Goal: Task Accomplishment & Management: Manage account settings

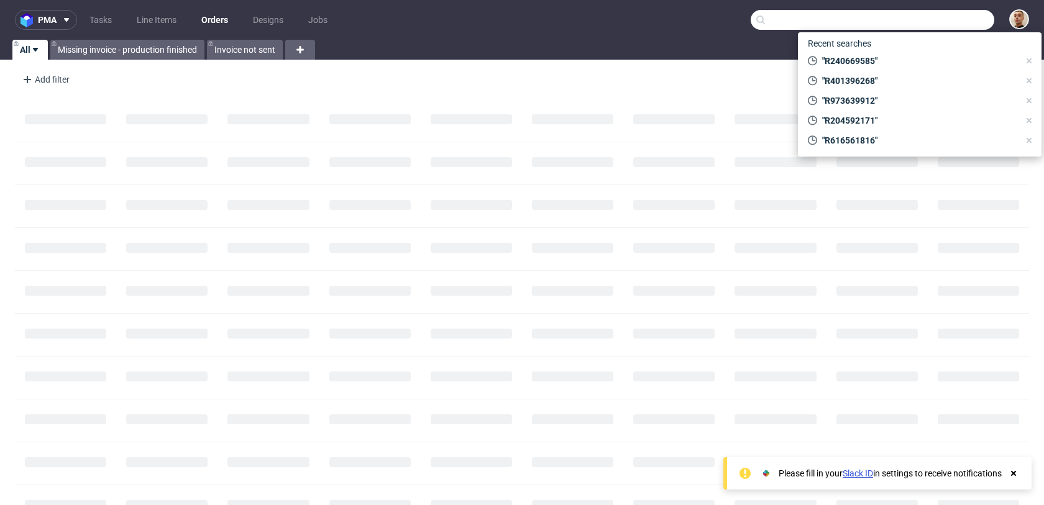
click at [954, 22] on input "text" at bounding box center [873, 20] width 244 height 20
paste input "FHB17H7CGF"
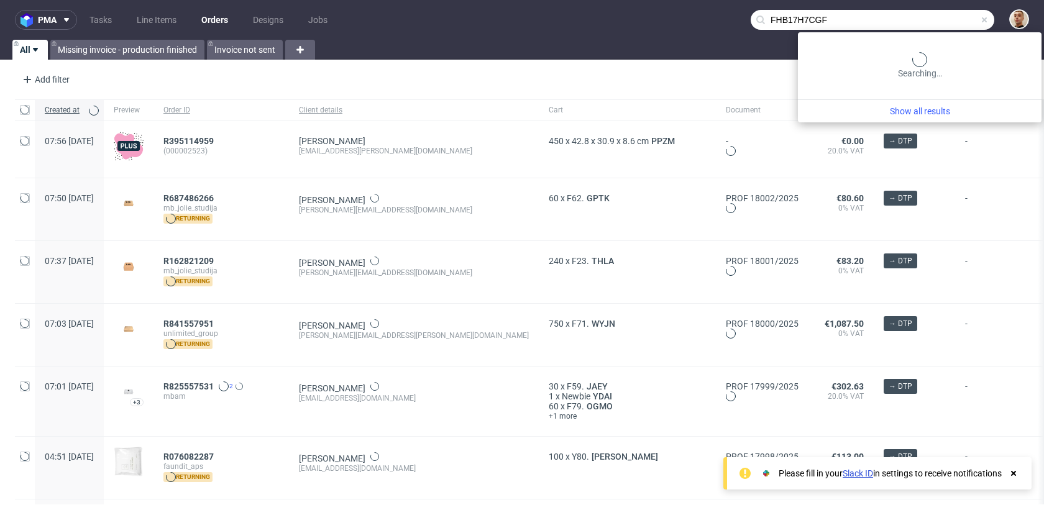
type input "FHB17H7CGF"
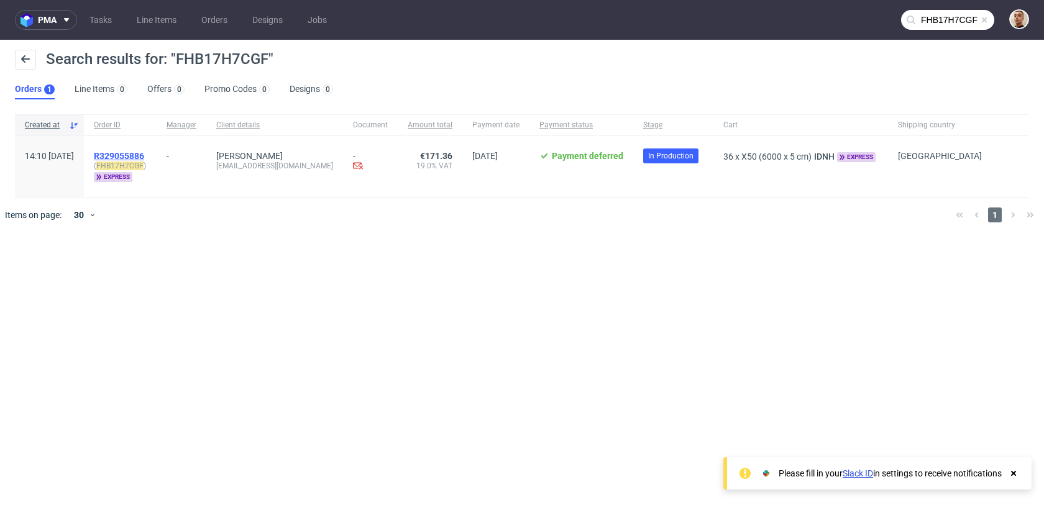
click at [144, 156] on span "R329055886" at bounding box center [119, 156] width 50 height 10
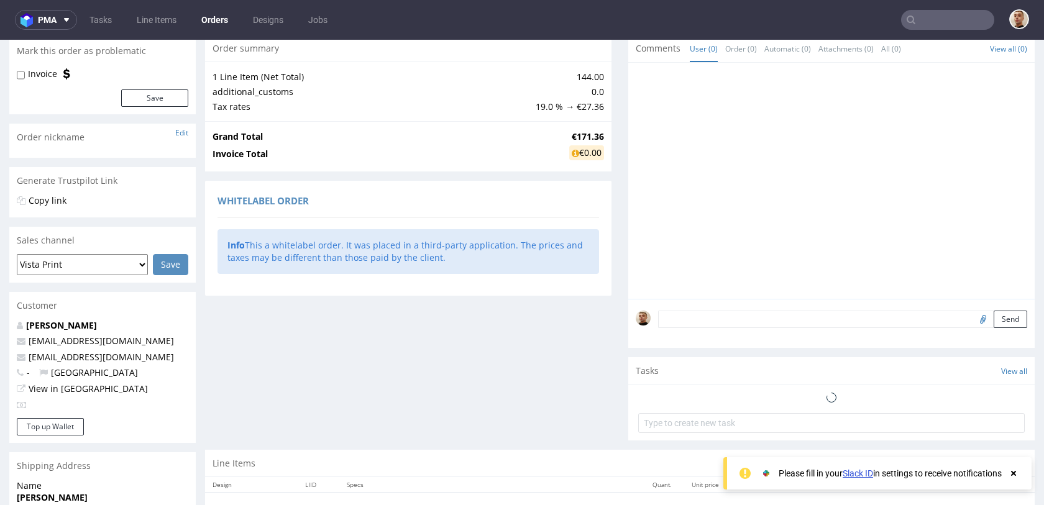
scroll to position [295, 0]
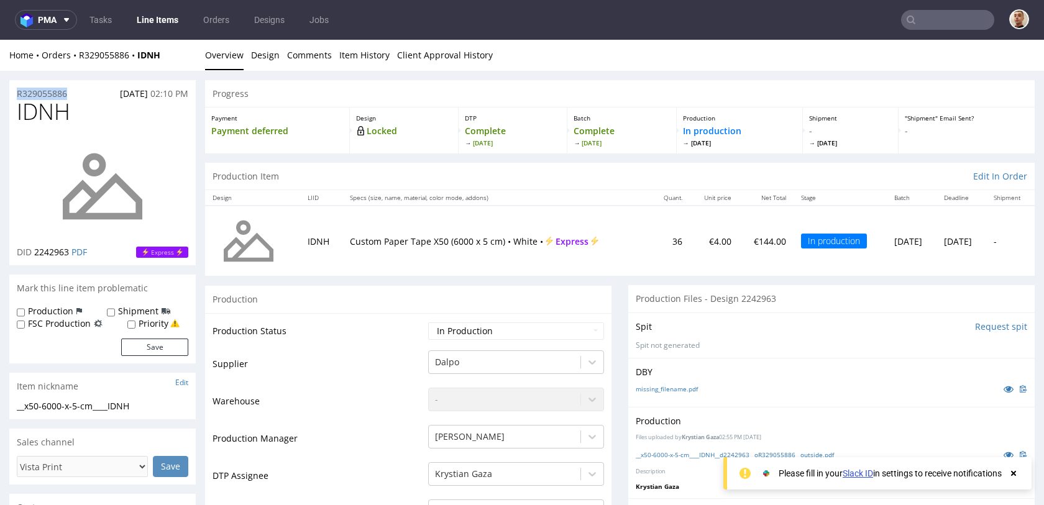
drag, startPoint x: 80, startPoint y: 93, endPoint x: 11, endPoint y: 93, distance: 69.0
click at [11, 93] on div "R329055886 28.07.2025 02:10 PM" at bounding box center [102, 90] width 186 height 20
copy p "R329055886"
click at [942, 17] on input "text" at bounding box center [947, 20] width 93 height 20
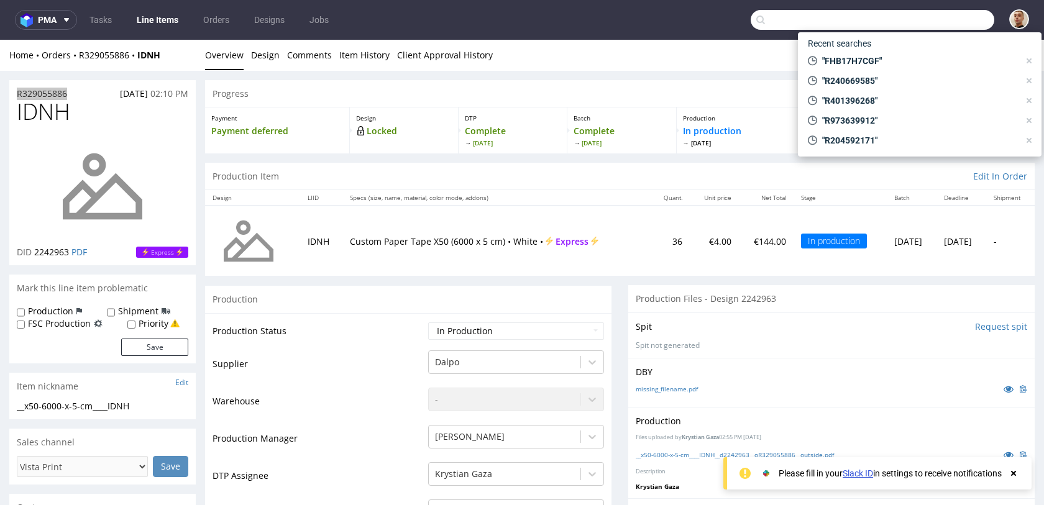
paste input "R167781151"
type input "R167781151"
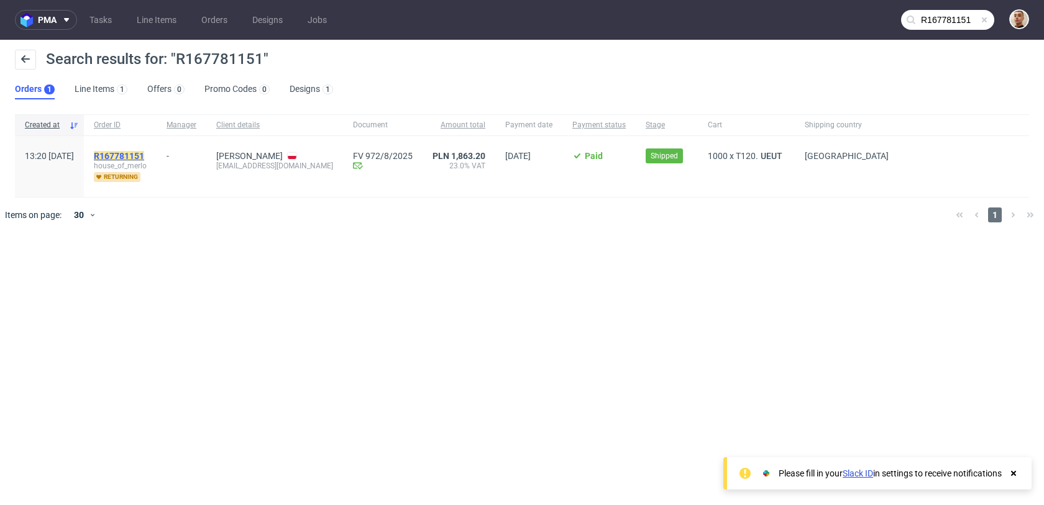
click at [144, 152] on mark "R167781151" at bounding box center [119, 156] width 50 height 10
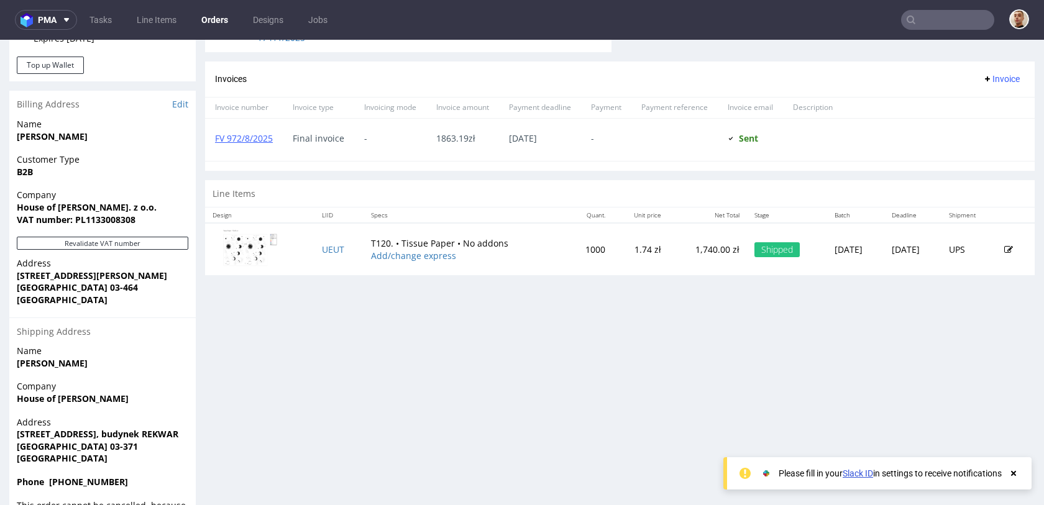
scroll to position [100, 0]
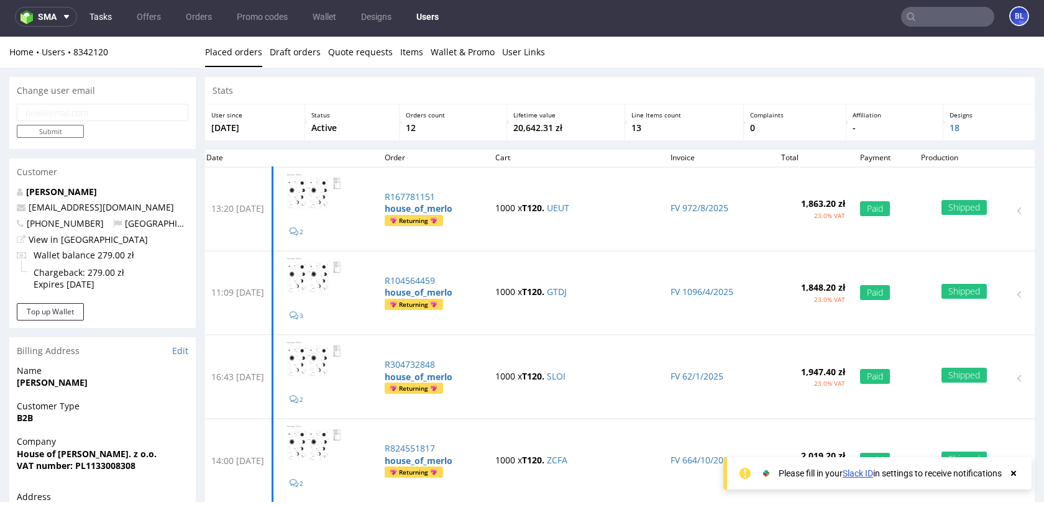
click at [100, 10] on link "Tasks" at bounding box center [100, 17] width 37 height 20
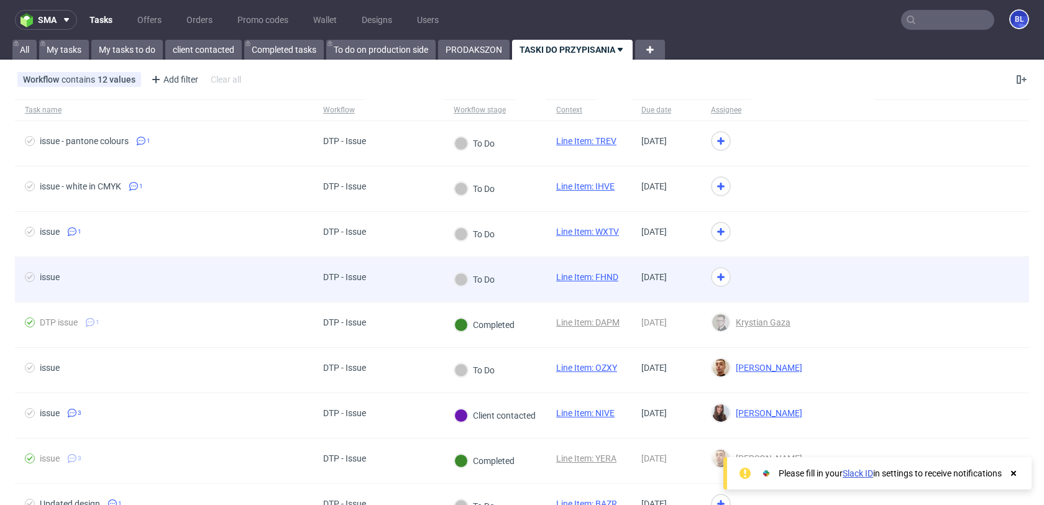
click at [258, 271] on div "issue" at bounding box center [164, 279] width 298 height 45
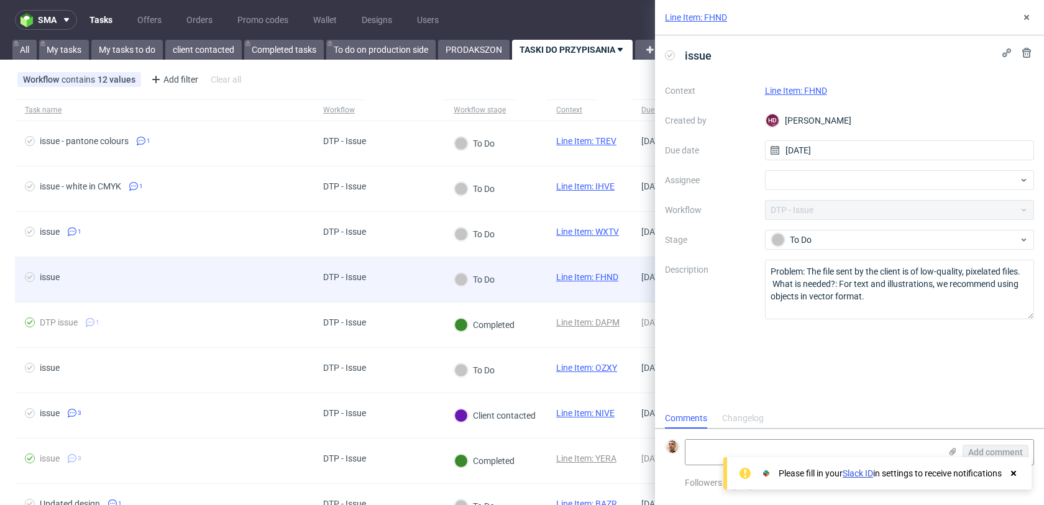
scroll to position [10, 0]
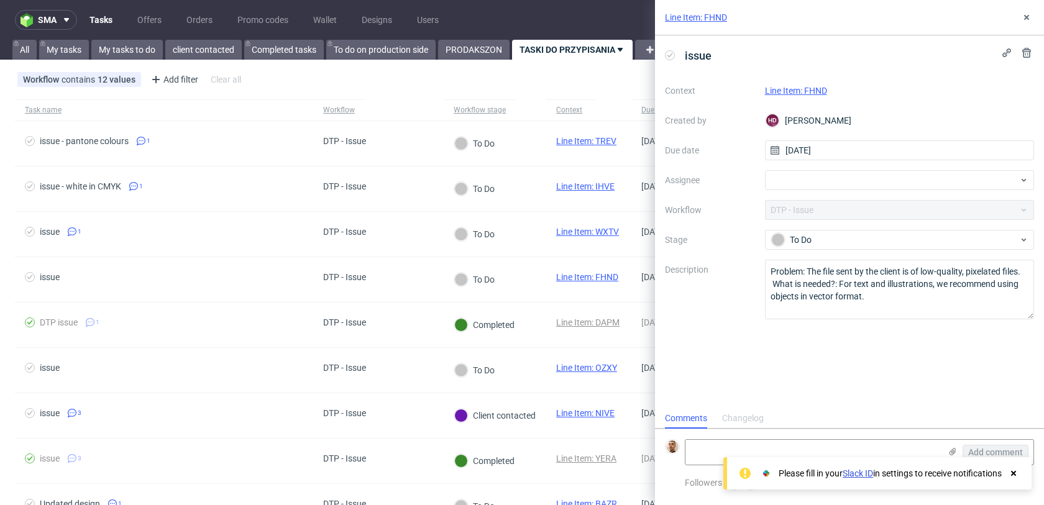
click at [802, 89] on link "Line Item: FHND" at bounding box center [796, 91] width 62 height 10
click at [805, 175] on div at bounding box center [900, 180] width 270 height 20
type input "b"
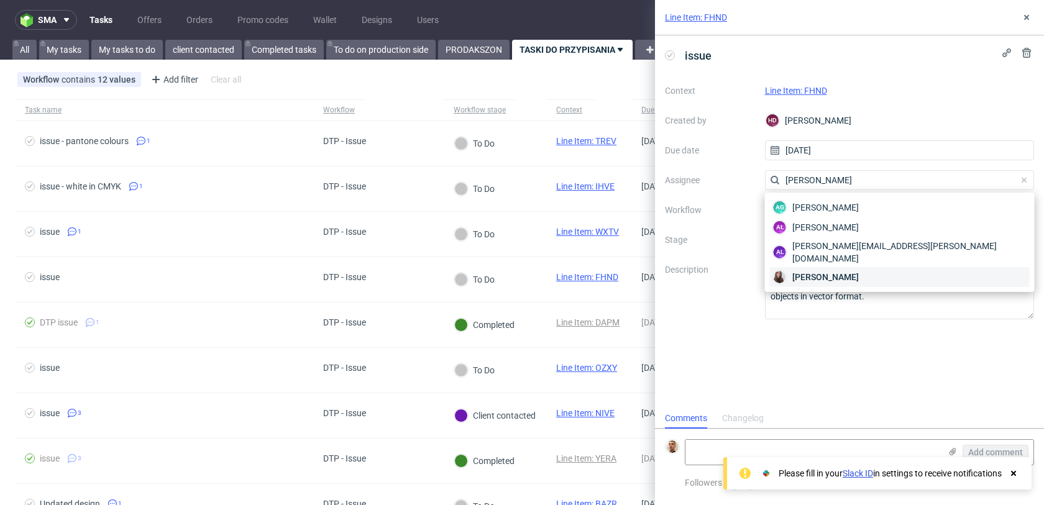
type input "sandra"
click at [817, 271] on span "Sandra Beśka" at bounding box center [825, 277] width 66 height 12
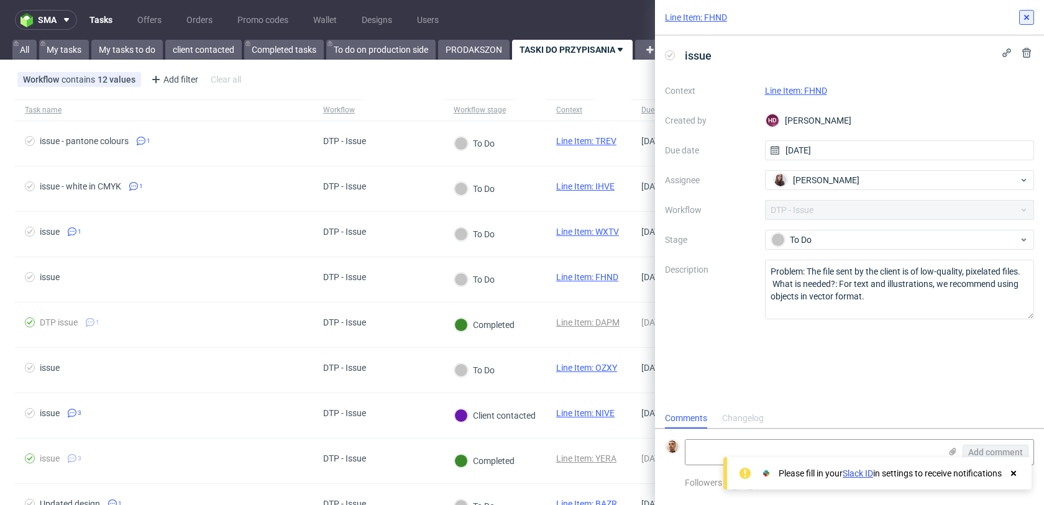
click at [1028, 17] on icon at bounding box center [1027, 17] width 10 height 10
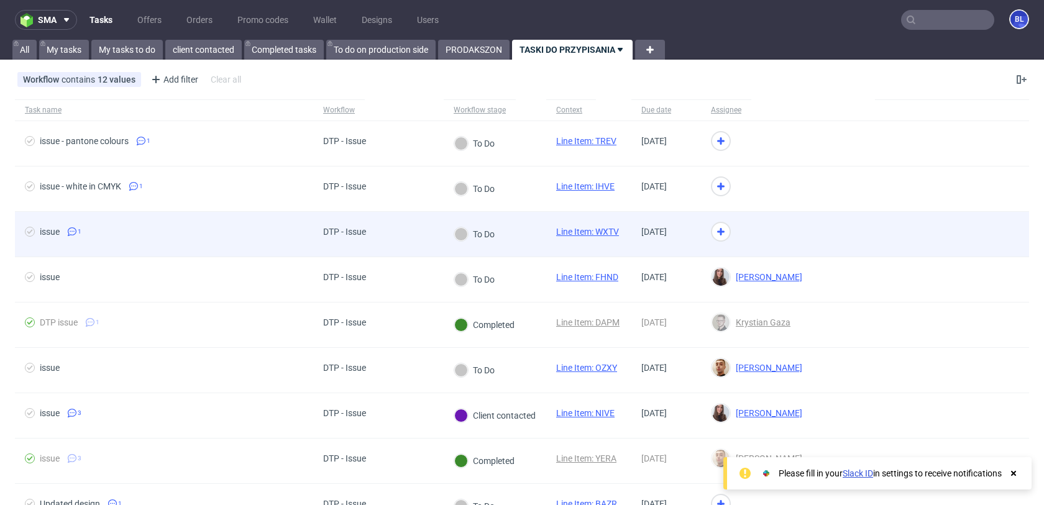
click at [778, 226] on div at bounding box center [788, 234] width 174 height 45
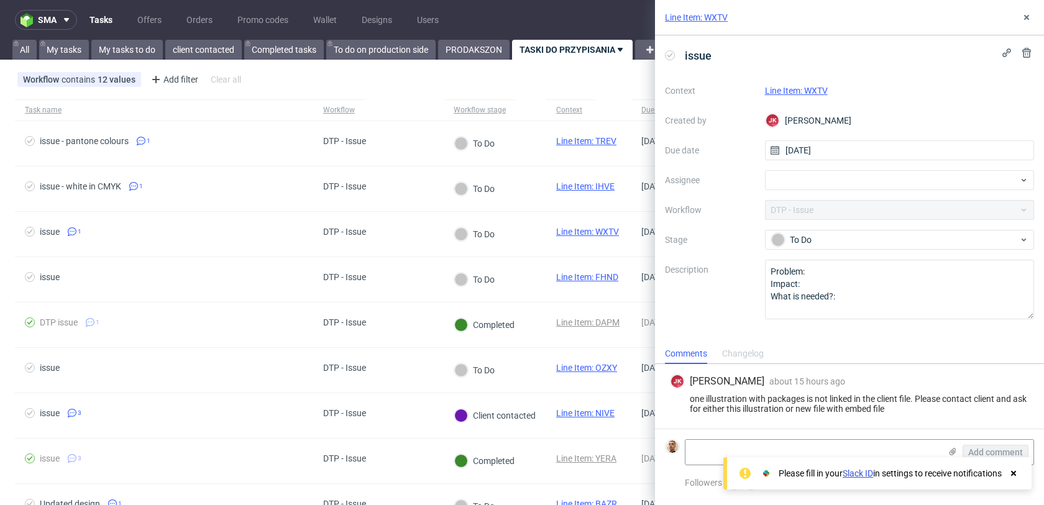
click at [814, 94] on link "Line Item: WXTV" at bounding box center [796, 91] width 63 height 10
click at [793, 184] on div at bounding box center [900, 180] width 270 height 20
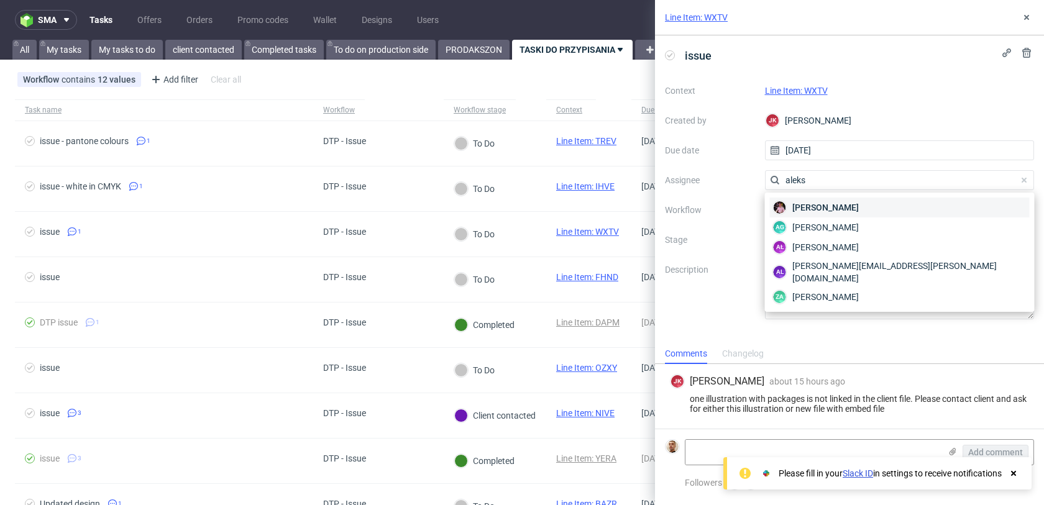
type input "aleks"
click at [798, 211] on span "Aleks Ziemkowski" at bounding box center [825, 207] width 66 height 12
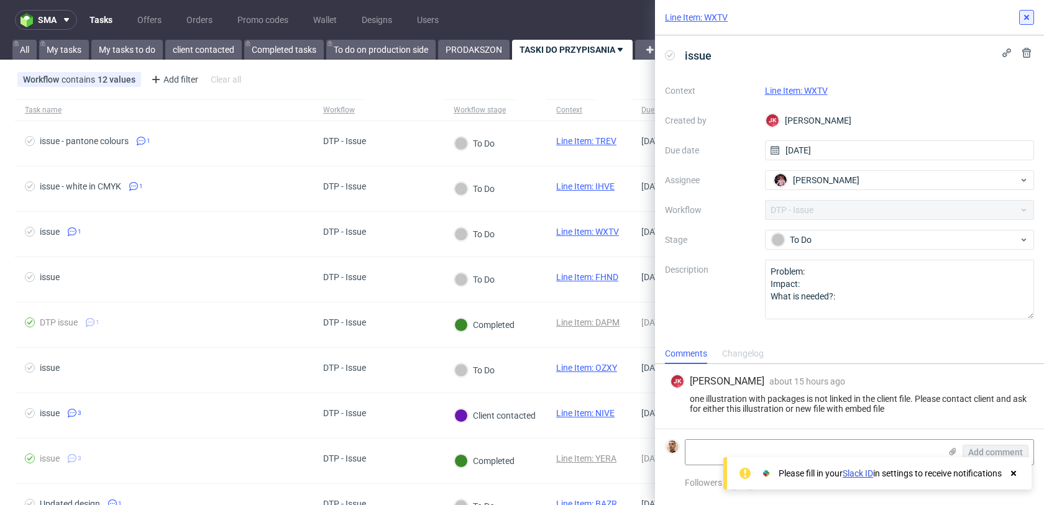
click at [1022, 17] on icon at bounding box center [1027, 17] width 10 height 10
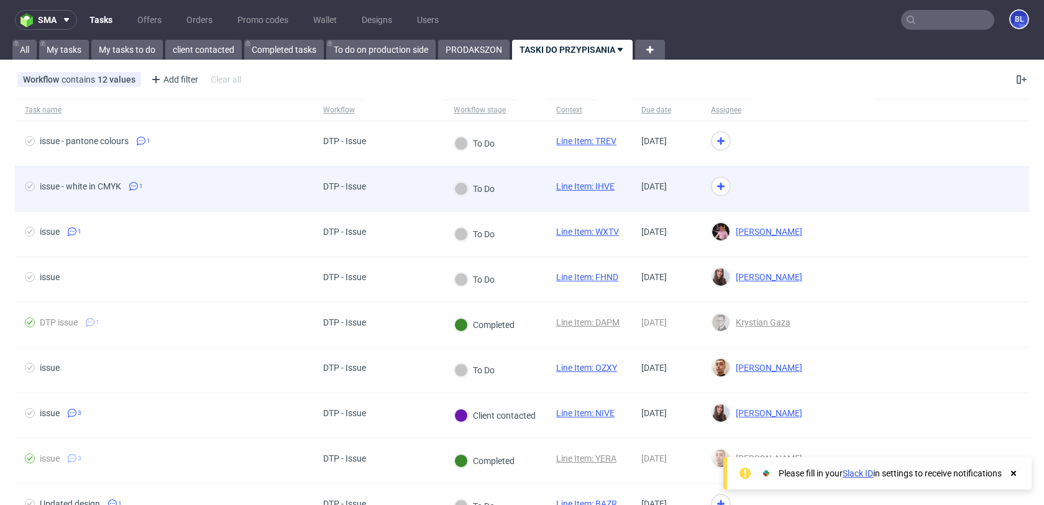
click at [761, 193] on div at bounding box center [788, 189] width 174 height 45
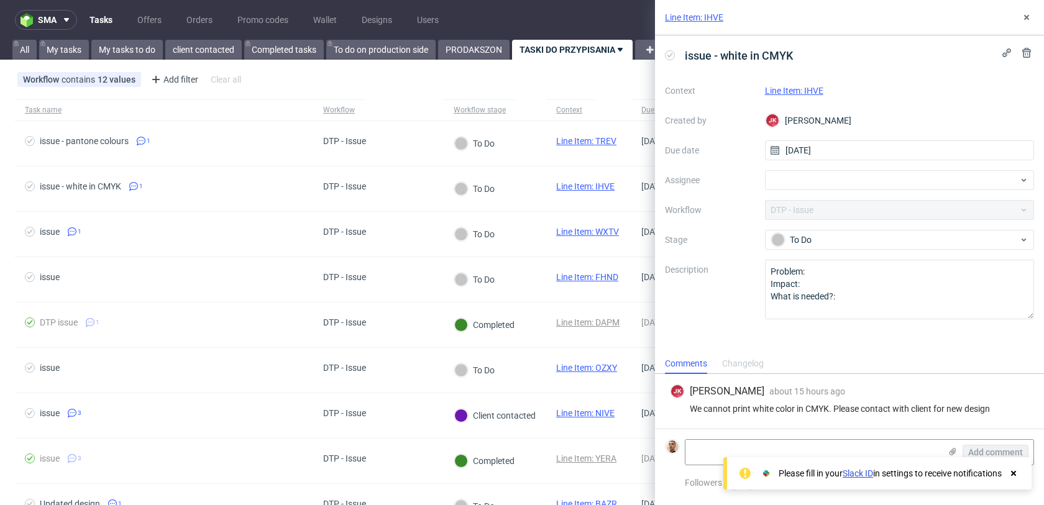
click at [789, 88] on link "Line Item: IHVE" at bounding box center [794, 91] width 58 height 10
click at [828, 179] on div at bounding box center [900, 180] width 270 height 20
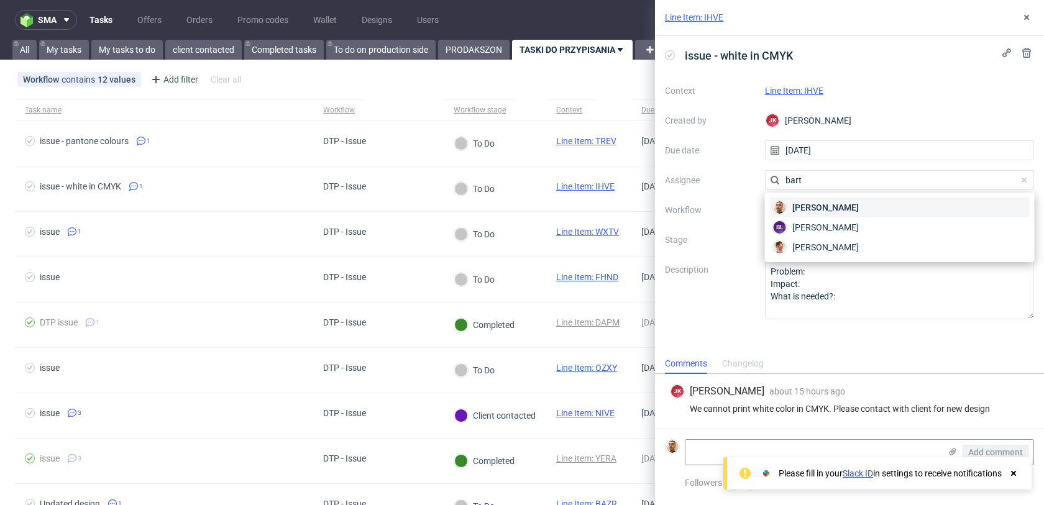
type input "bart"
click at [859, 211] on span "Bartłomiej Leśniczuk" at bounding box center [825, 207] width 66 height 12
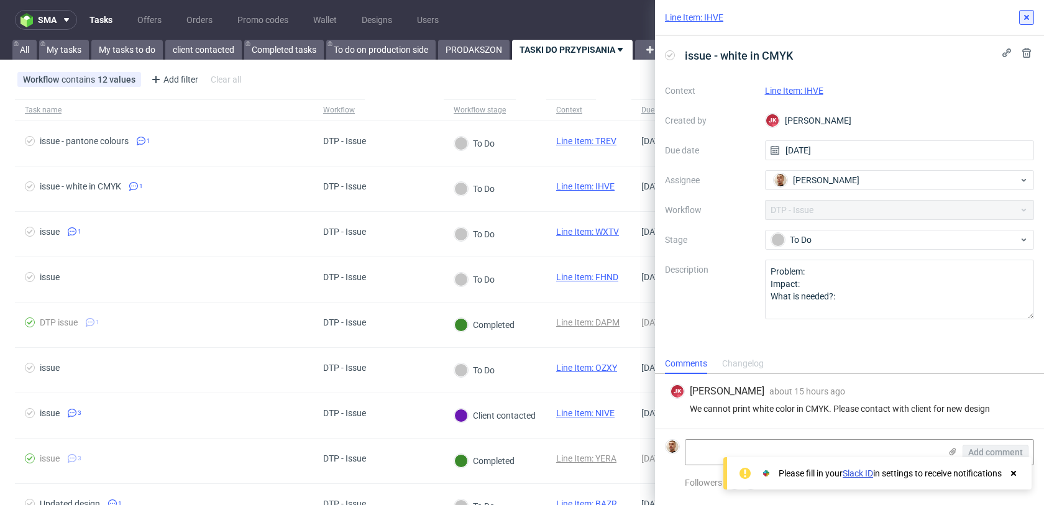
click at [1021, 14] on button at bounding box center [1026, 17] width 15 height 15
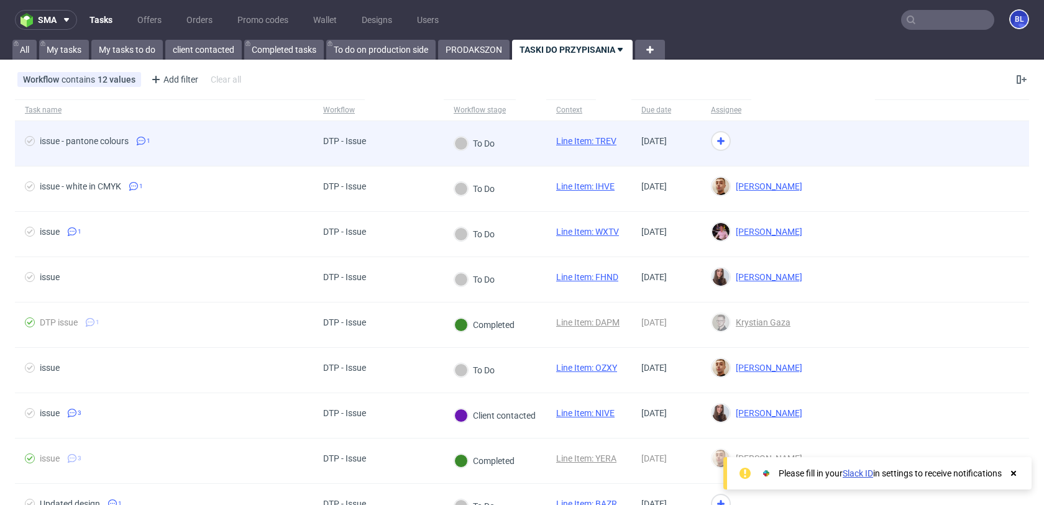
click at [808, 132] on div at bounding box center [788, 143] width 174 height 45
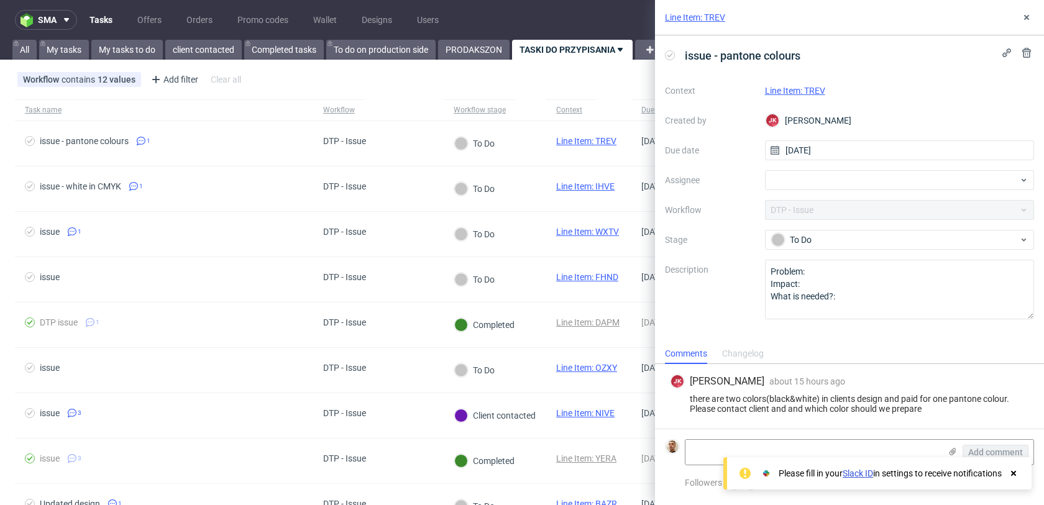
click at [808, 87] on link "Line Item: TREV" at bounding box center [795, 91] width 60 height 10
click at [795, 180] on div at bounding box center [900, 180] width 270 height 20
type input "rach"
click at [802, 212] on span "Michał Rachański" at bounding box center [825, 207] width 66 height 12
click at [1023, 23] on button at bounding box center [1026, 17] width 15 height 15
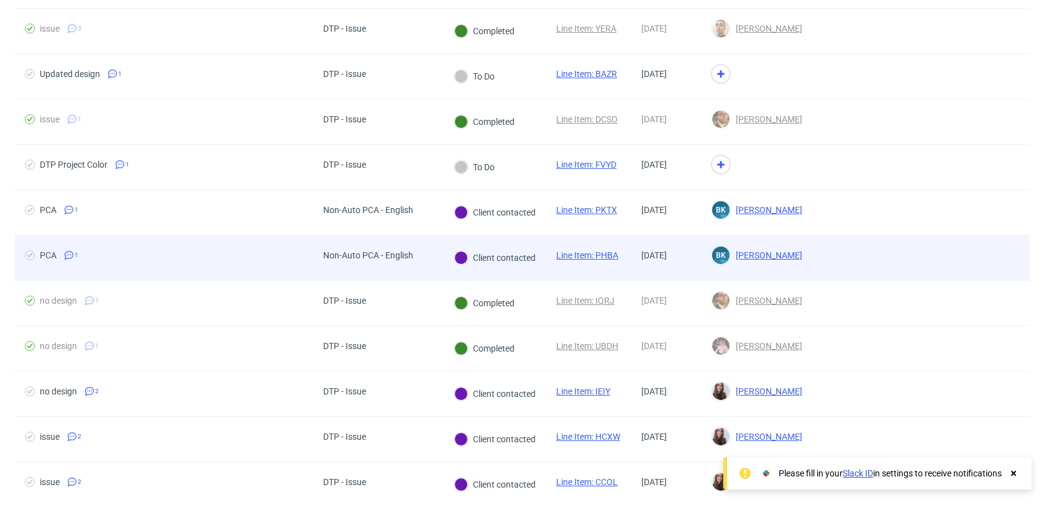
scroll to position [423, 0]
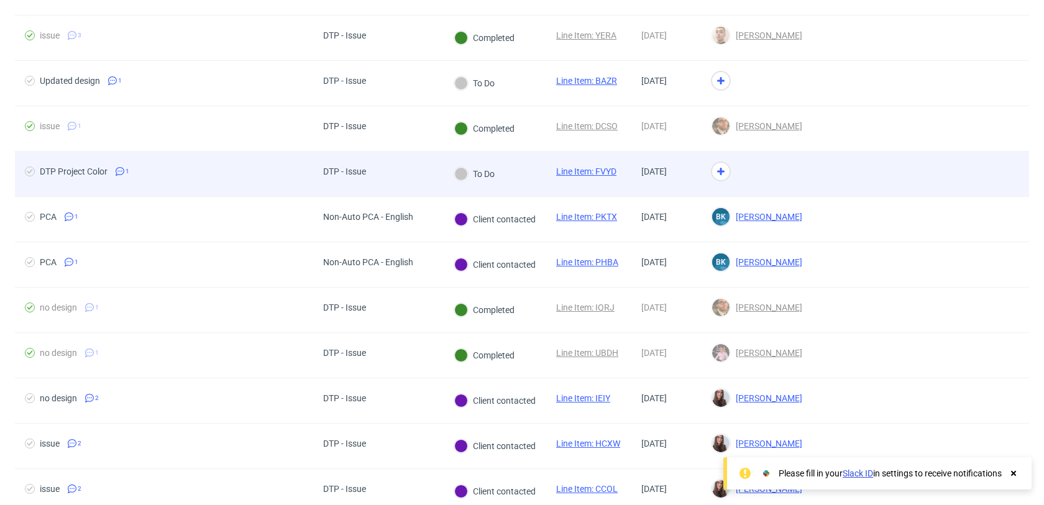
click at [442, 183] on div "DTP - Issue" at bounding box center [378, 174] width 130 height 45
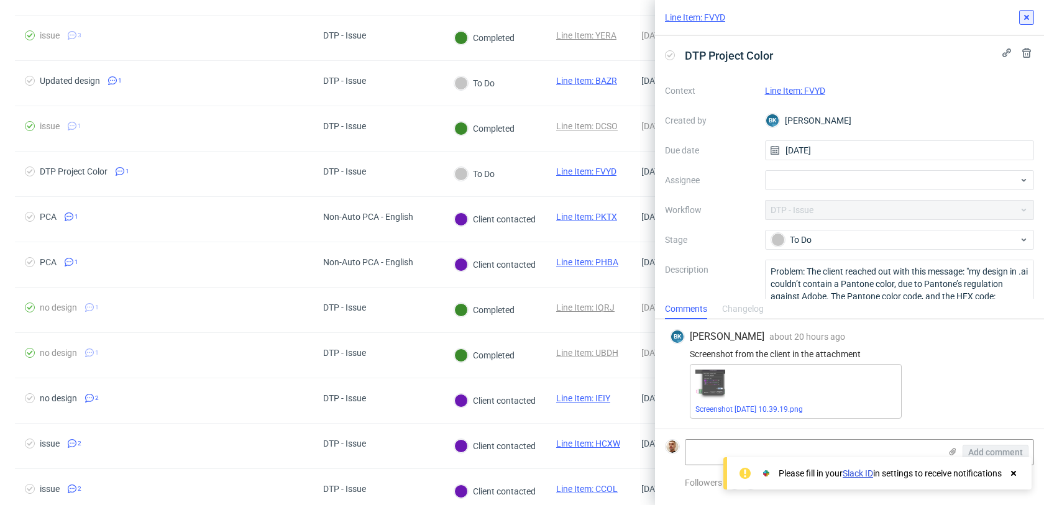
click at [1027, 22] on button at bounding box center [1026, 17] width 15 height 15
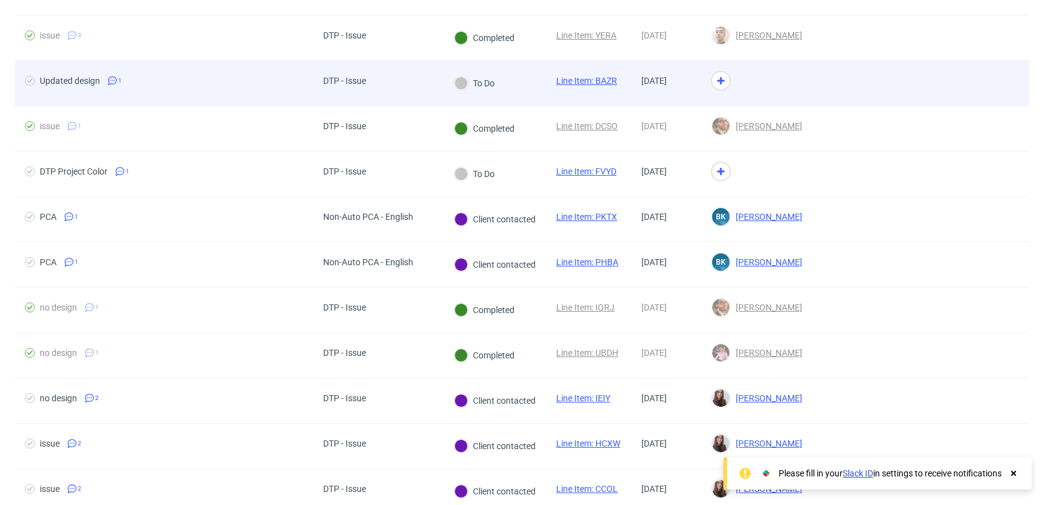
click at [889, 84] on div at bounding box center [952, 83] width 154 height 45
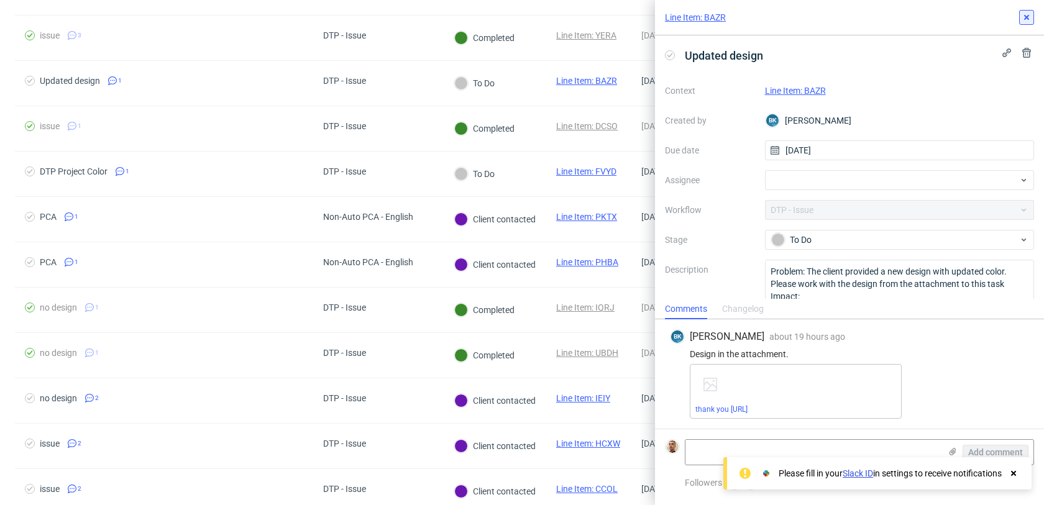
click at [1023, 16] on icon at bounding box center [1027, 17] width 10 height 10
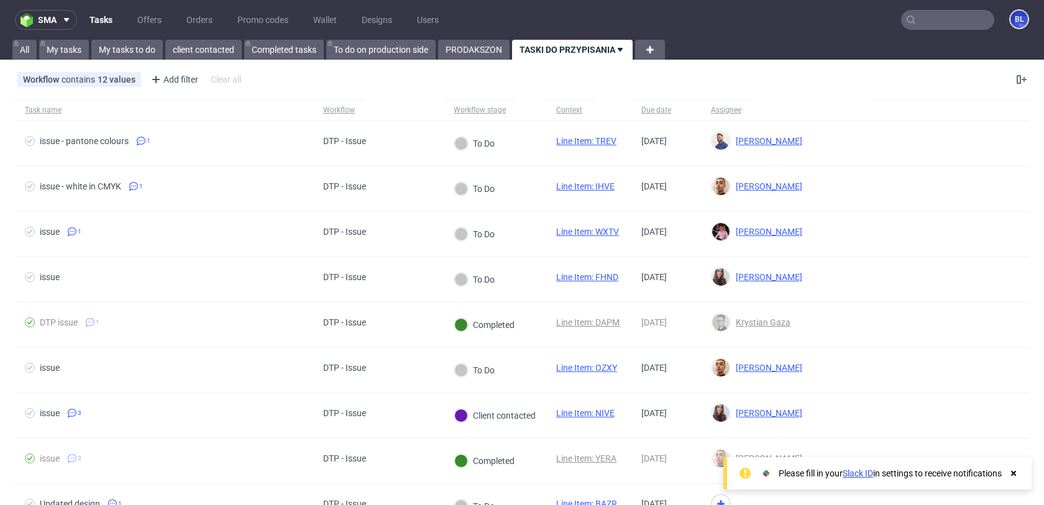
click at [130, 37] on nav "sma Tasks Offers Orders Promo codes Wallet Designs Users BL" at bounding box center [522, 20] width 1044 height 40
click at [130, 44] on link "My tasks to do" at bounding box center [126, 50] width 71 height 20
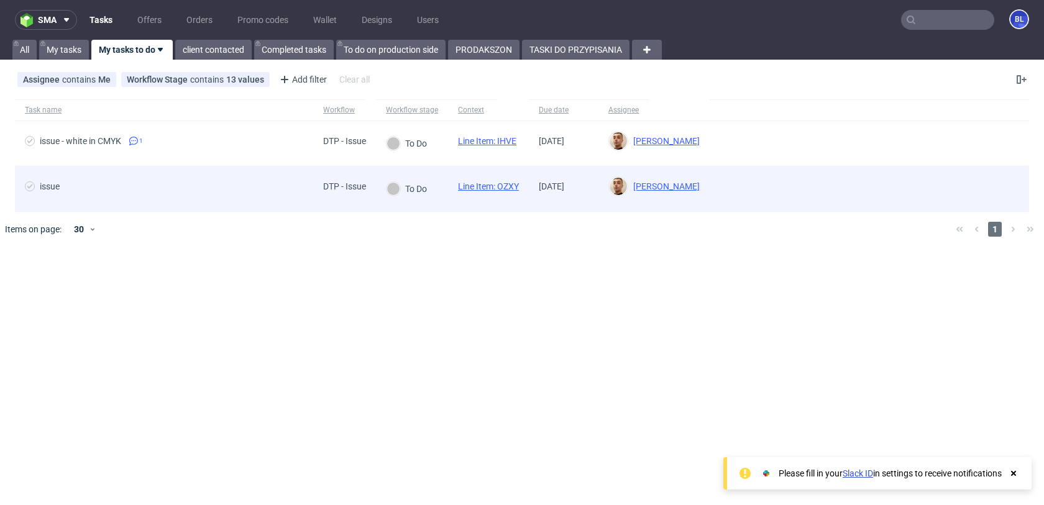
click at [219, 180] on div "issue" at bounding box center [164, 189] width 298 height 45
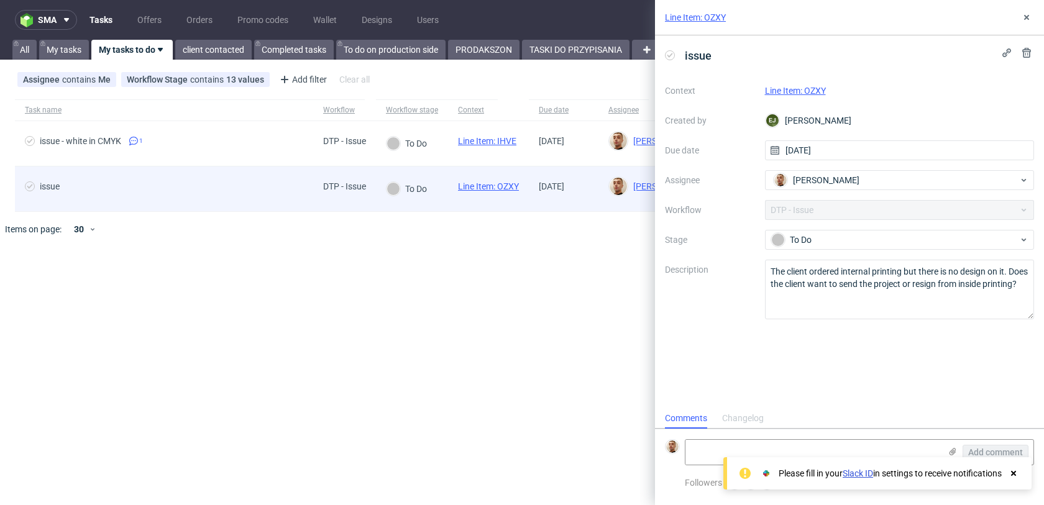
scroll to position [10, 0]
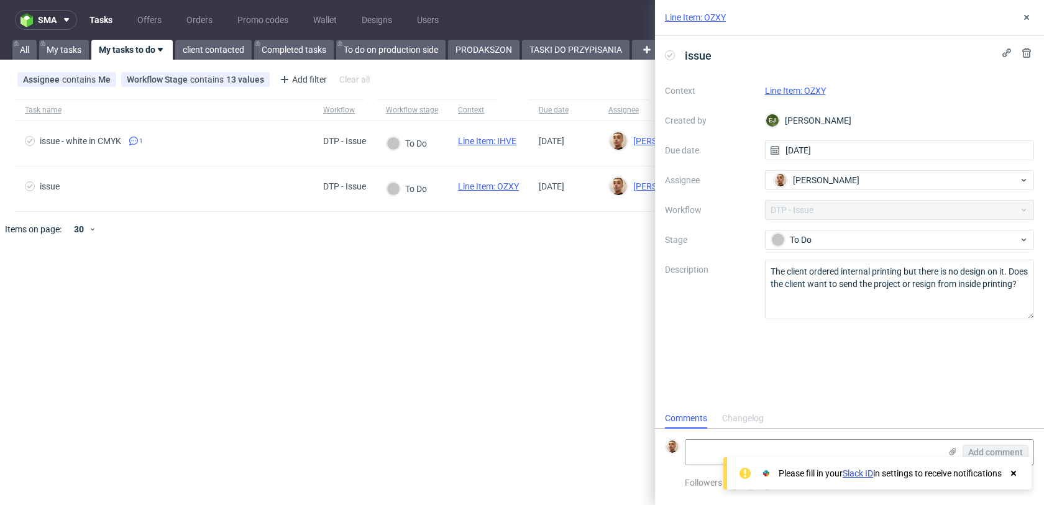
click at [729, 416] on div "Changelog" at bounding box center [743, 419] width 42 height 20
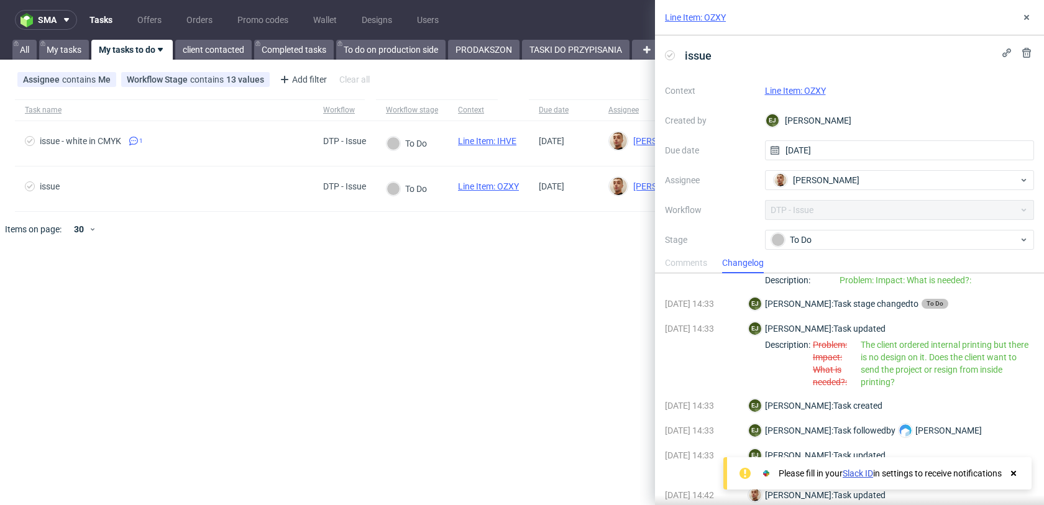
scroll to position [0, 0]
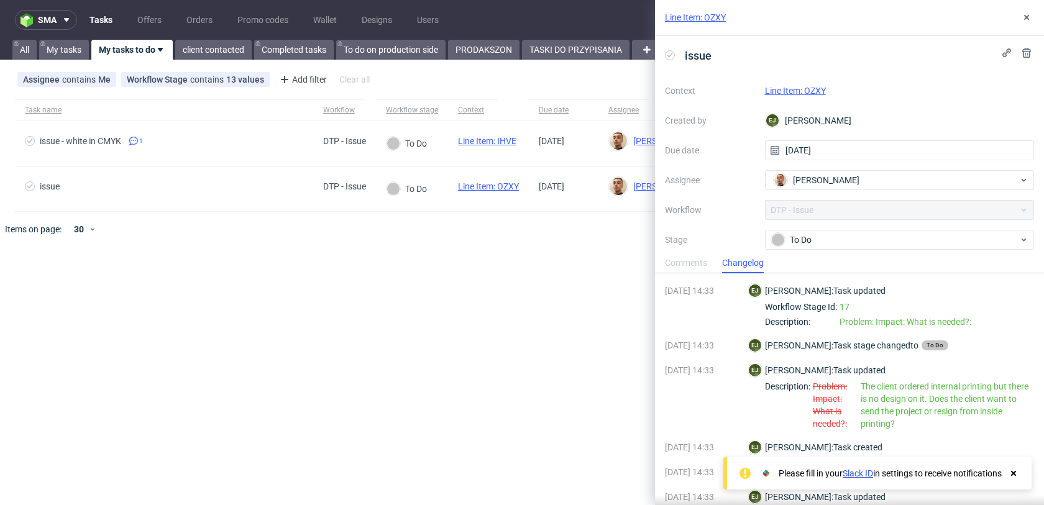
click at [702, 266] on div "Comments" at bounding box center [686, 264] width 42 height 20
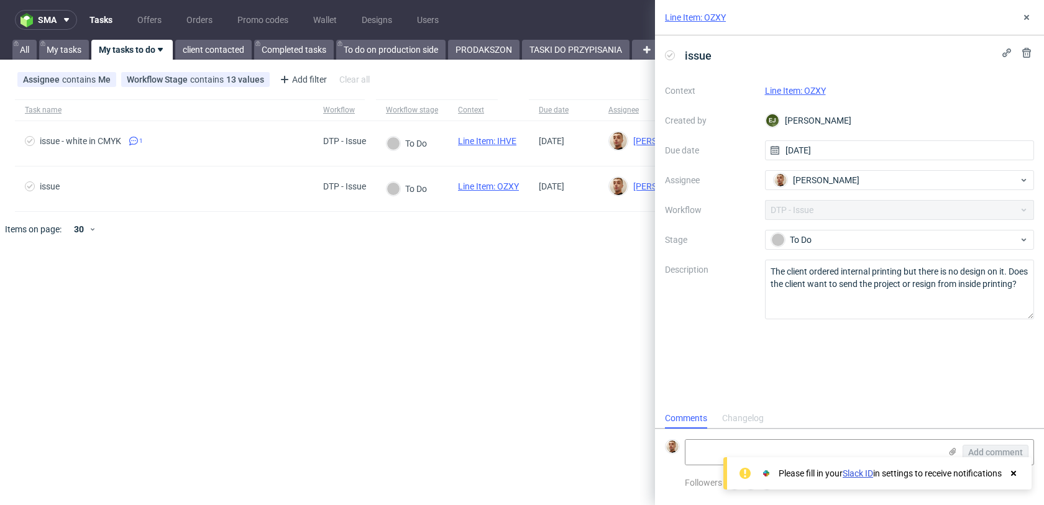
scroll to position [10, 0]
click at [792, 90] on link "Line Item: OZXY" at bounding box center [795, 91] width 61 height 10
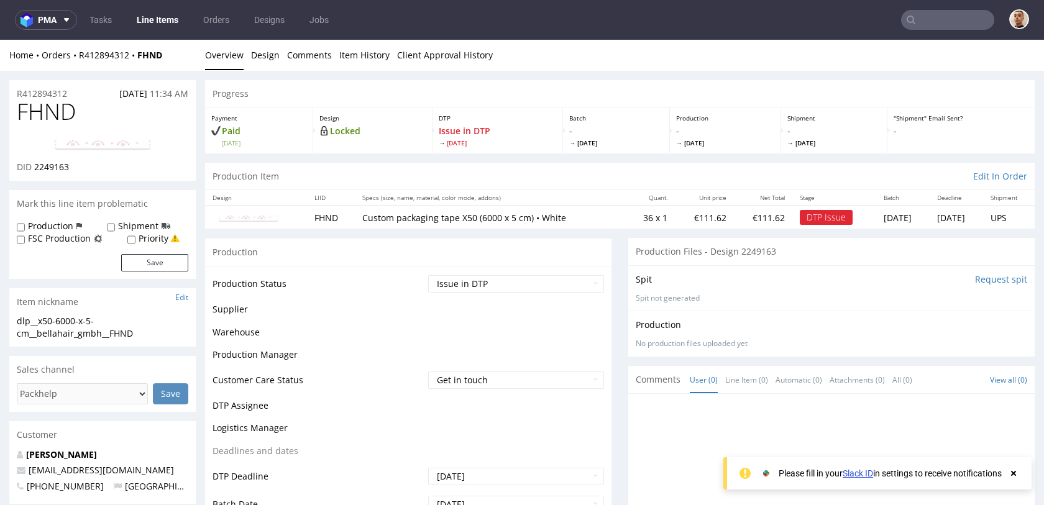
scroll to position [9, 0]
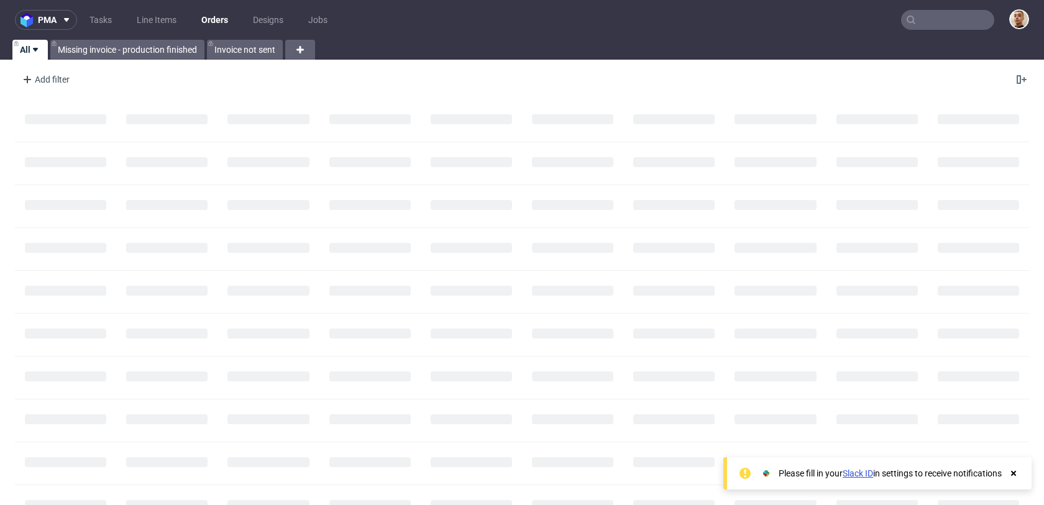
click at [930, 12] on input "text" at bounding box center [947, 20] width 93 height 20
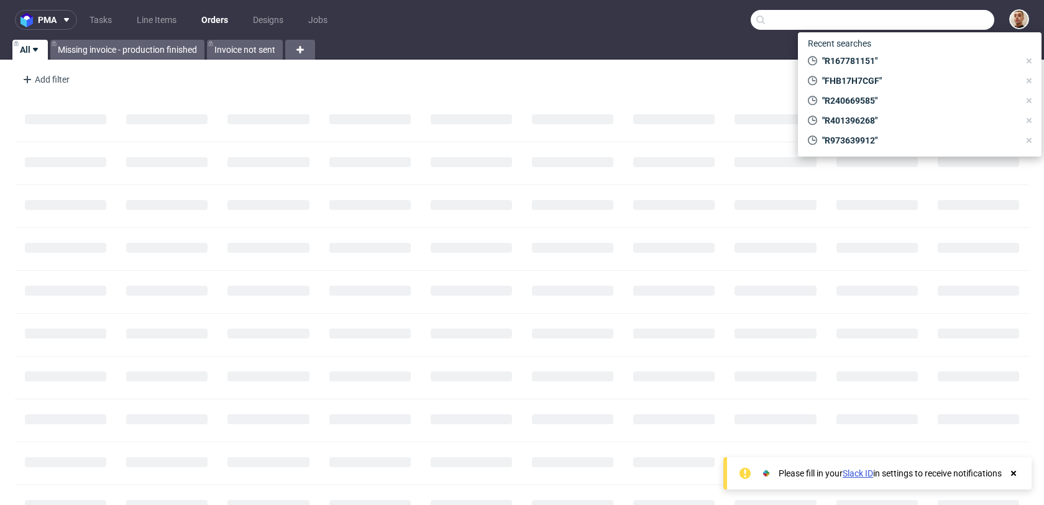
paste input "R669132468"
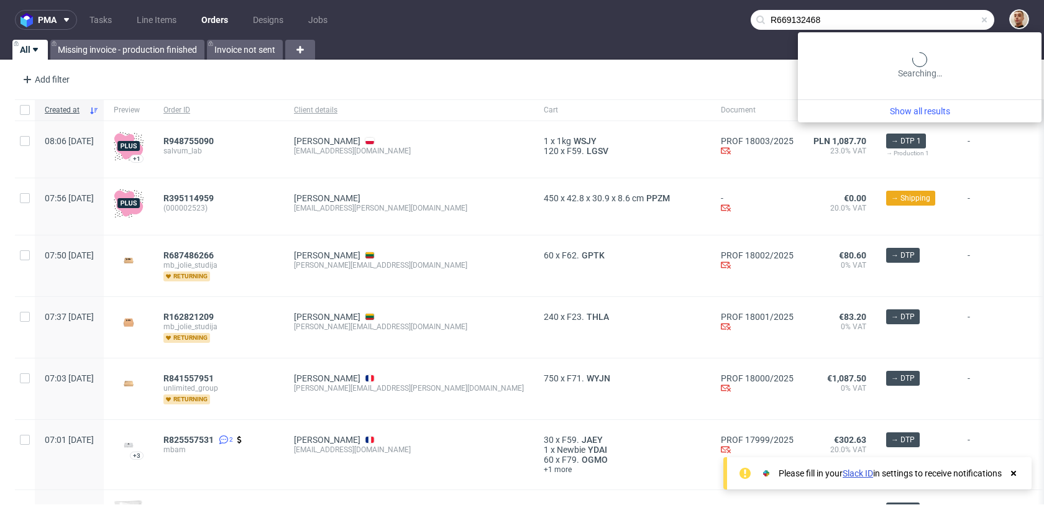
type input "R669132468"
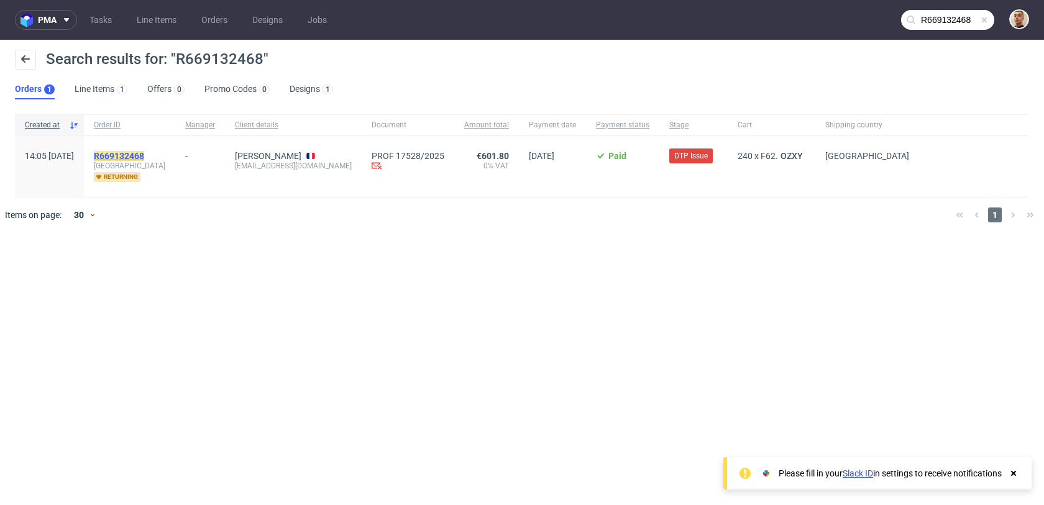
click at [144, 157] on mark "R669132468" at bounding box center [119, 156] width 50 height 10
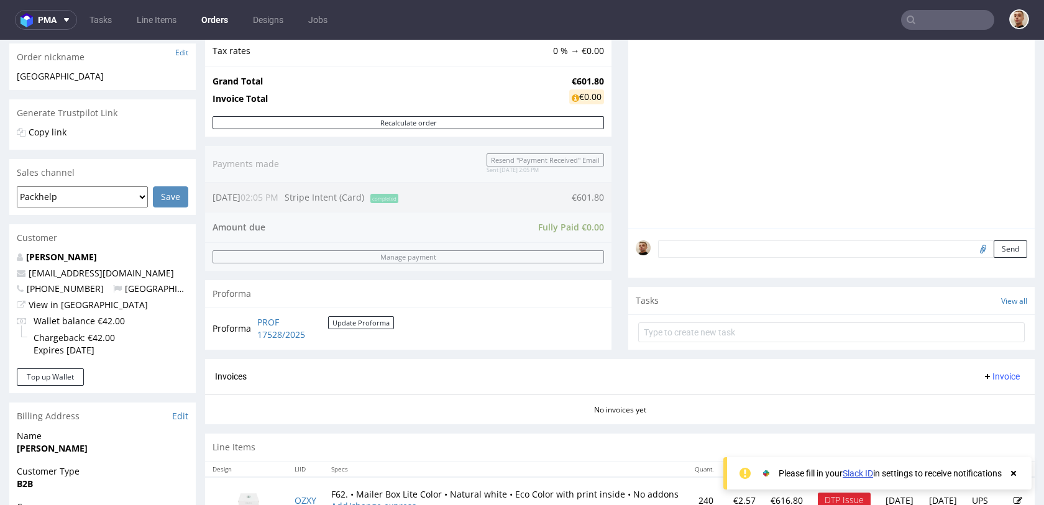
scroll to position [576, 0]
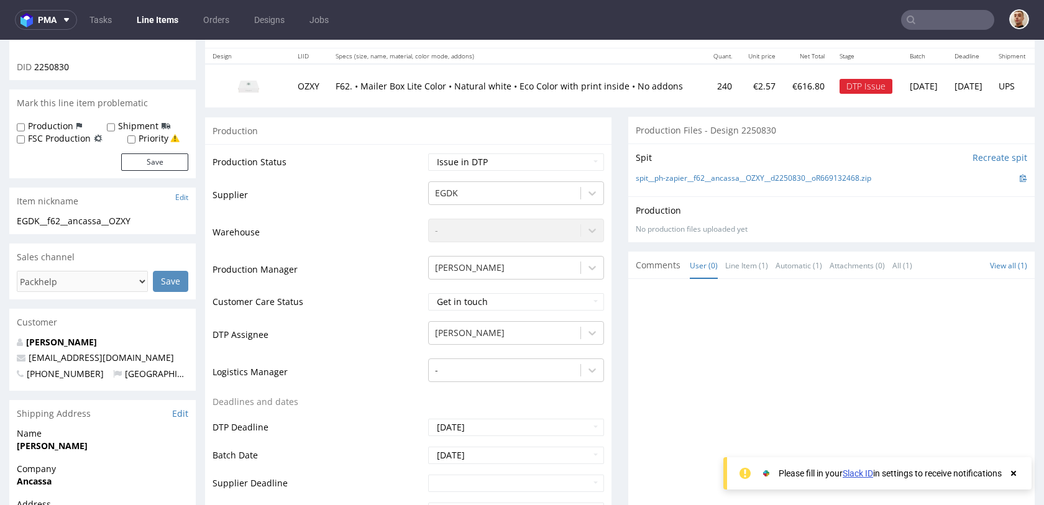
scroll to position [392, 0]
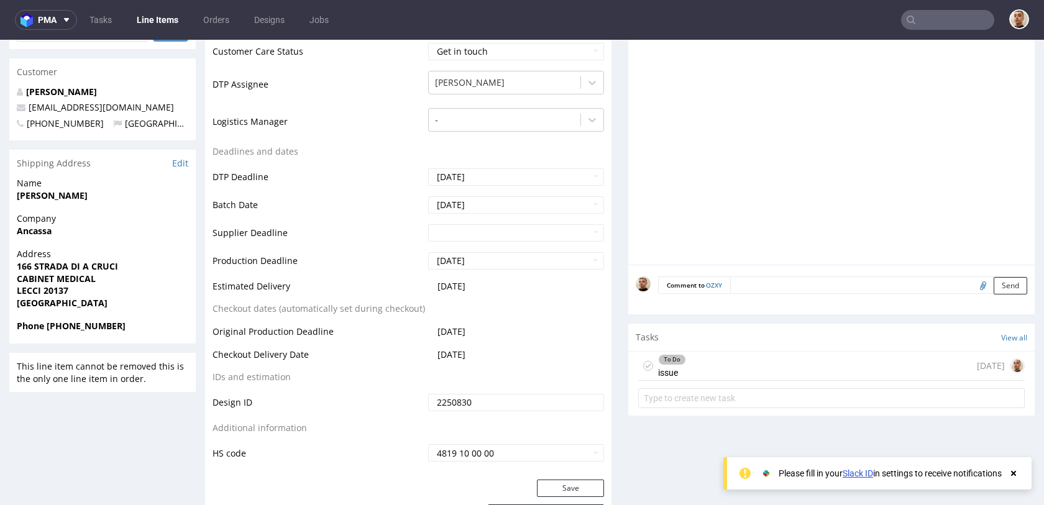
click at [743, 362] on div "To Do issue 1 day ago" at bounding box center [831, 366] width 387 height 29
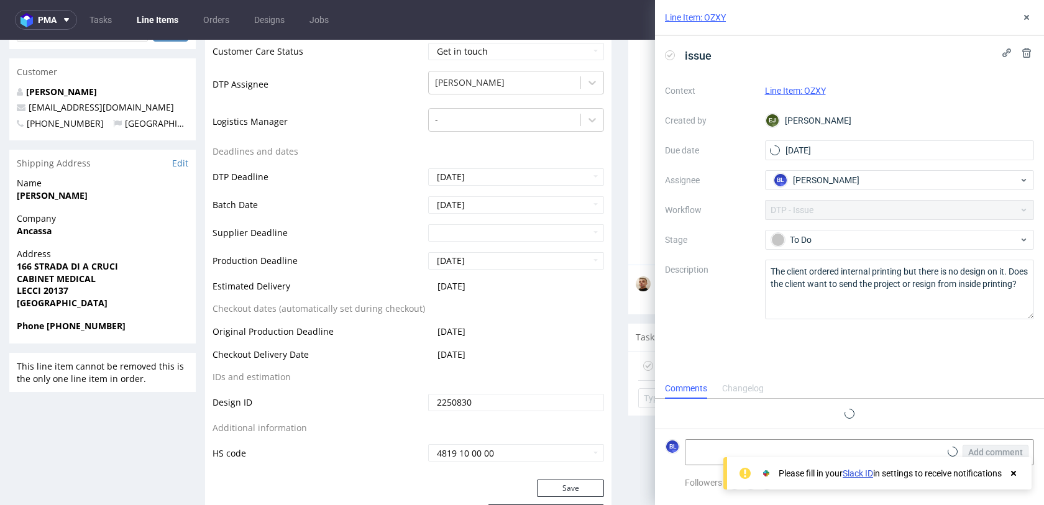
scroll to position [10, 0]
click at [711, 443] on textarea at bounding box center [812, 452] width 255 height 25
type textarea "tylko zewnetrzny print"
click at [977, 452] on span "Add comment" at bounding box center [995, 452] width 55 height 9
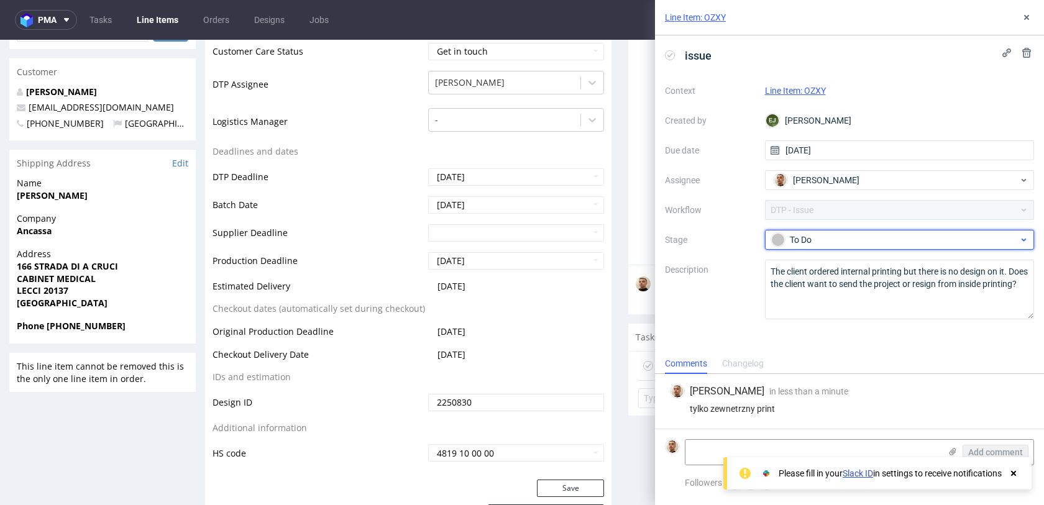
click at [841, 239] on div "To Do" at bounding box center [894, 240] width 247 height 14
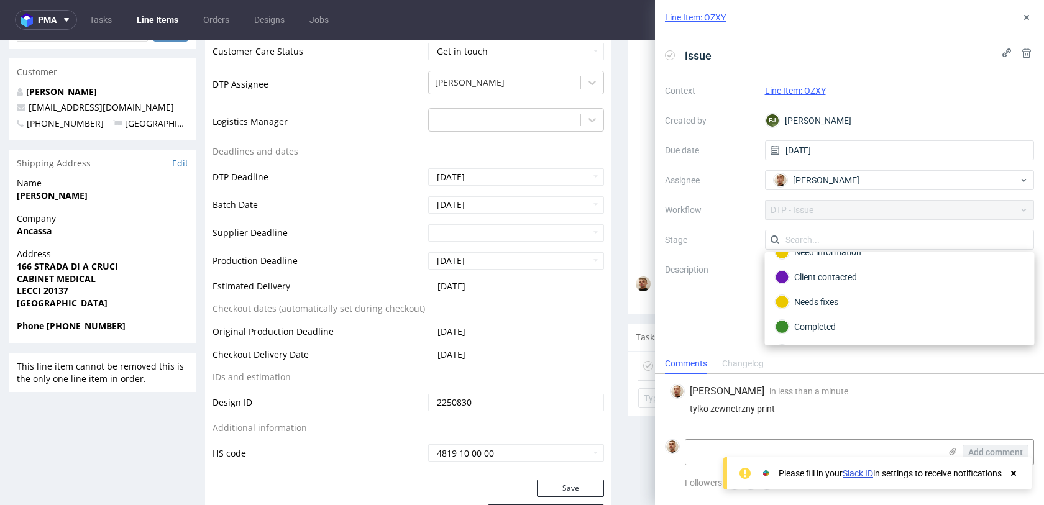
scroll to position [91, 0]
click at [851, 300] on div "Completed" at bounding box center [899, 303] width 249 height 14
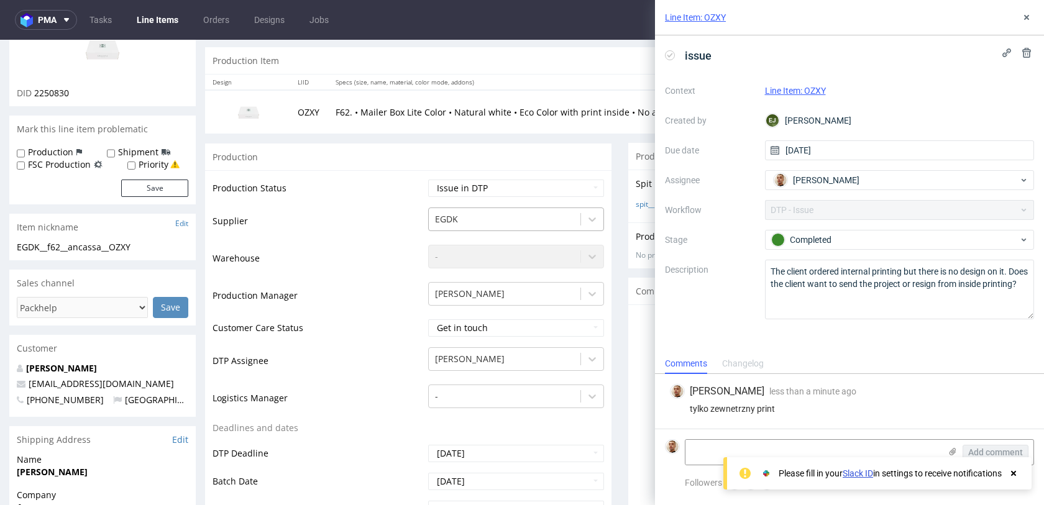
scroll to position [66, 0]
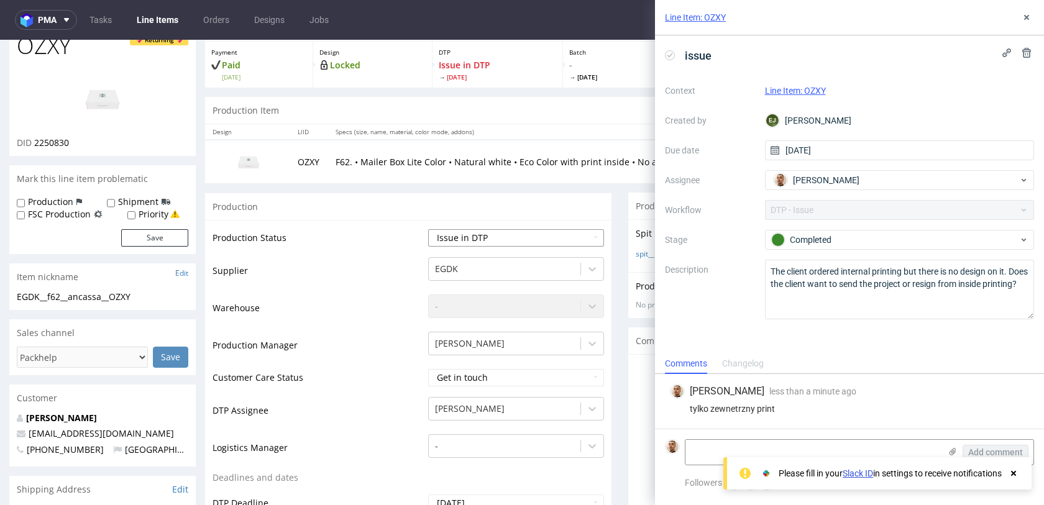
click at [498, 241] on select "Waiting for Artwork Waiting for Diecut Waiting for Mockup Waiting for DTP Waiti…" at bounding box center [516, 237] width 176 height 17
select select "back_for_dtp"
click at [428, 229] on select "Waiting for Artwork Waiting for Diecut Waiting for Mockup Waiting for DTP Waiti…" at bounding box center [516, 237] width 176 height 17
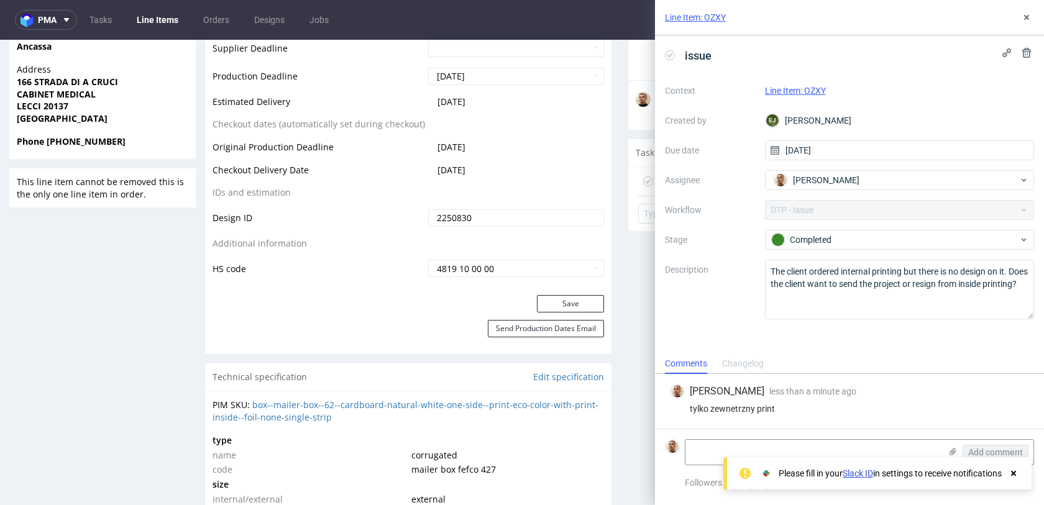
scroll to position [678, 0]
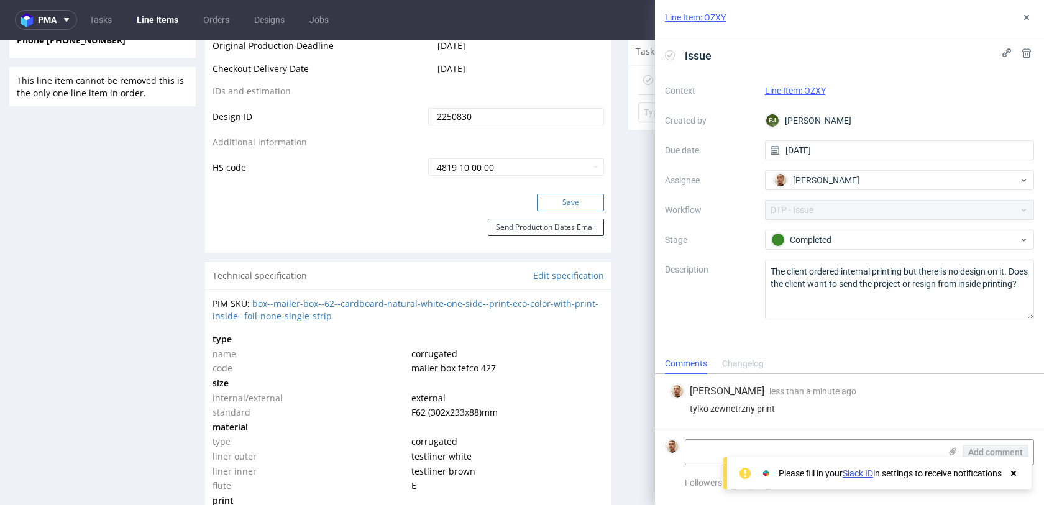
click at [569, 203] on button "Save" at bounding box center [570, 202] width 67 height 17
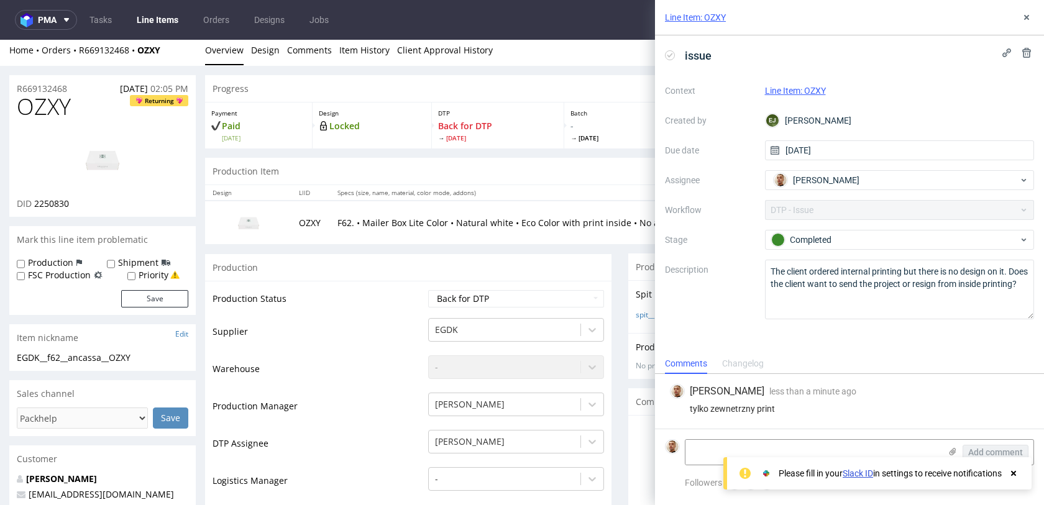
scroll to position [0, 0]
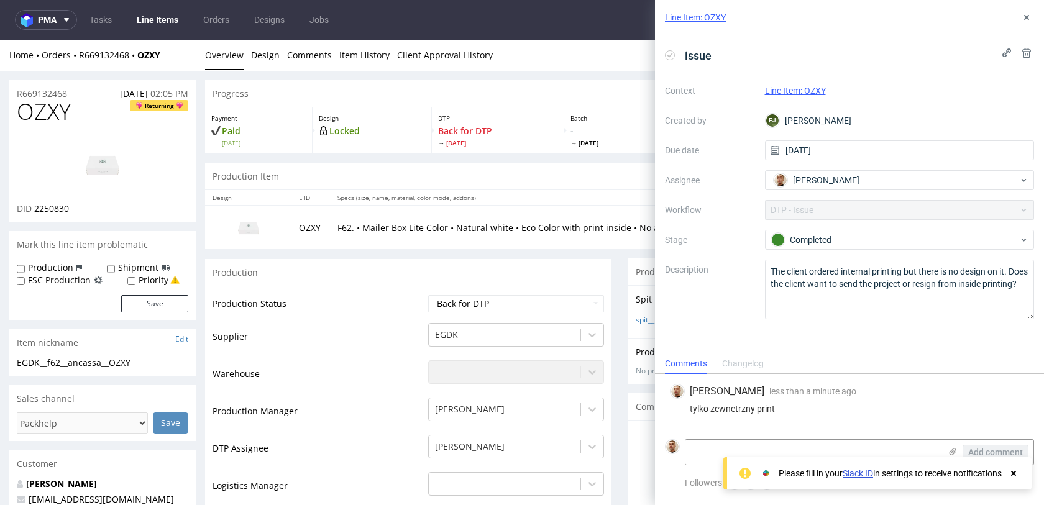
click at [1034, 12] on div "Line Item: OZXY" at bounding box center [849, 17] width 389 height 35
click at [1028, 17] on icon at bounding box center [1027, 17] width 10 height 10
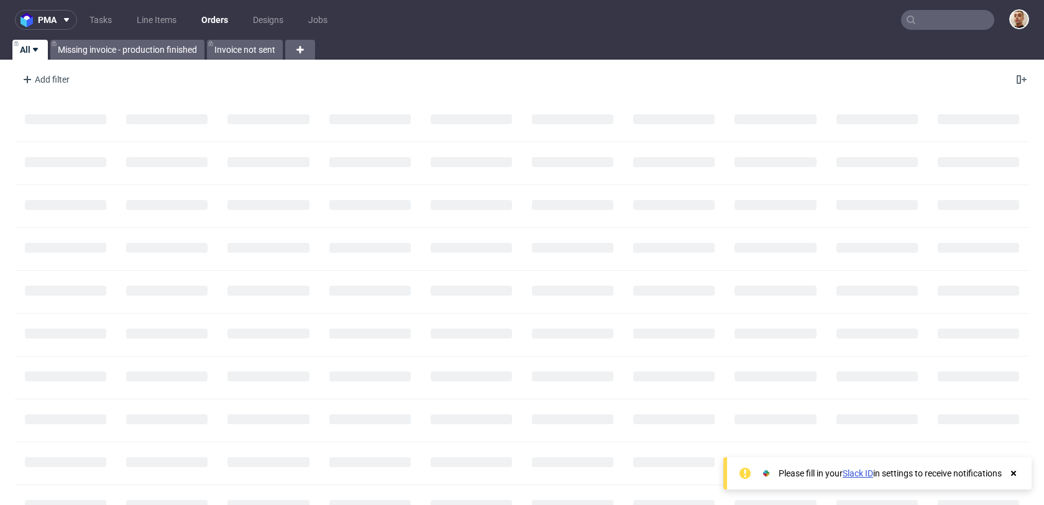
click at [947, 32] on nav "pma Tasks Line Items Orders Designs Jobs" at bounding box center [522, 20] width 1044 height 40
click at [948, 22] on input "text" at bounding box center [947, 20] width 93 height 20
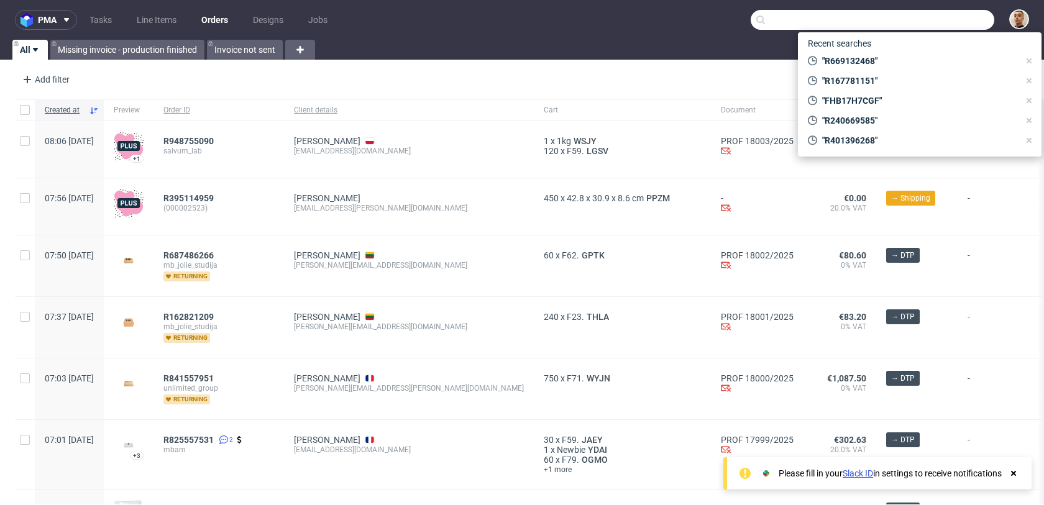
paste input "R555839937"
type input "R555839937"
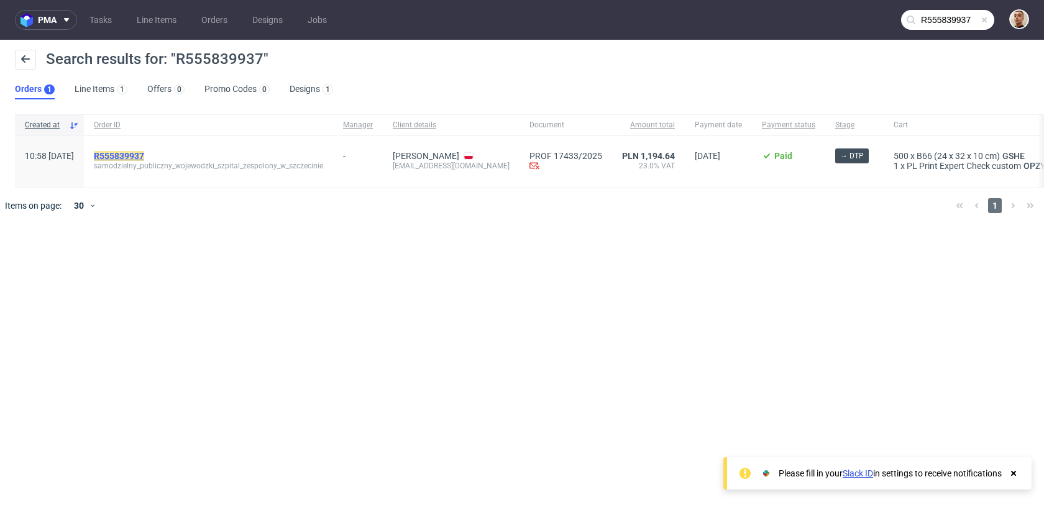
click at [144, 155] on mark "R555839937" at bounding box center [119, 156] width 50 height 10
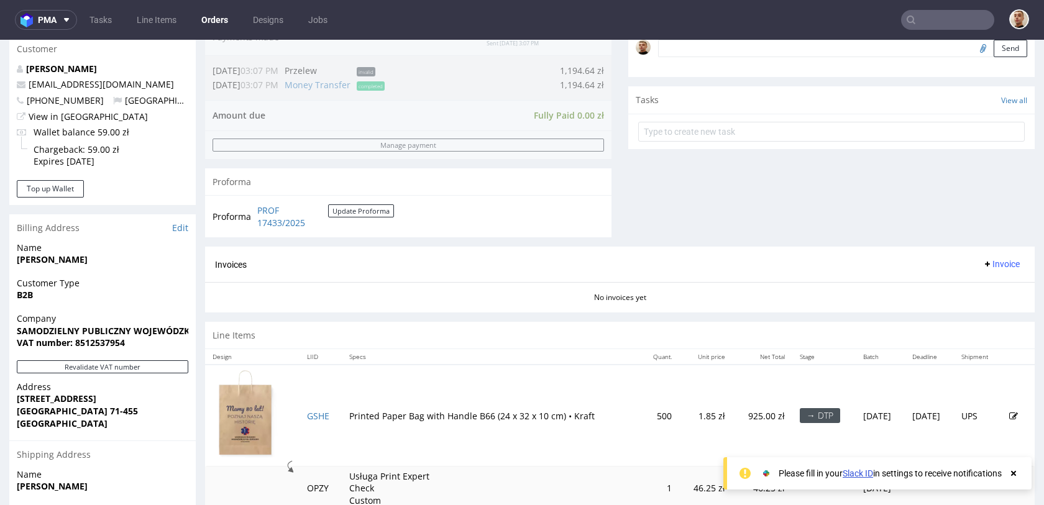
scroll to position [576, 0]
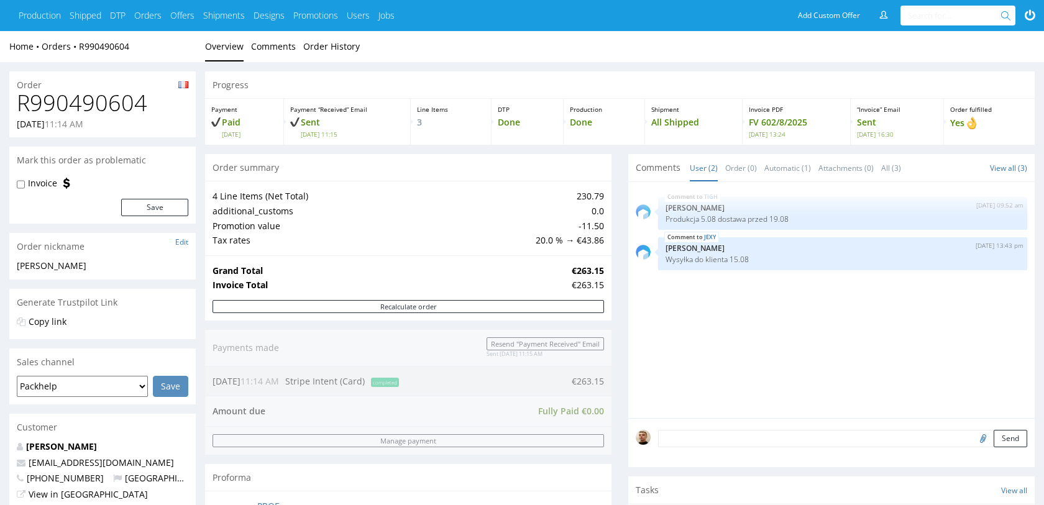
scroll to position [552, 0]
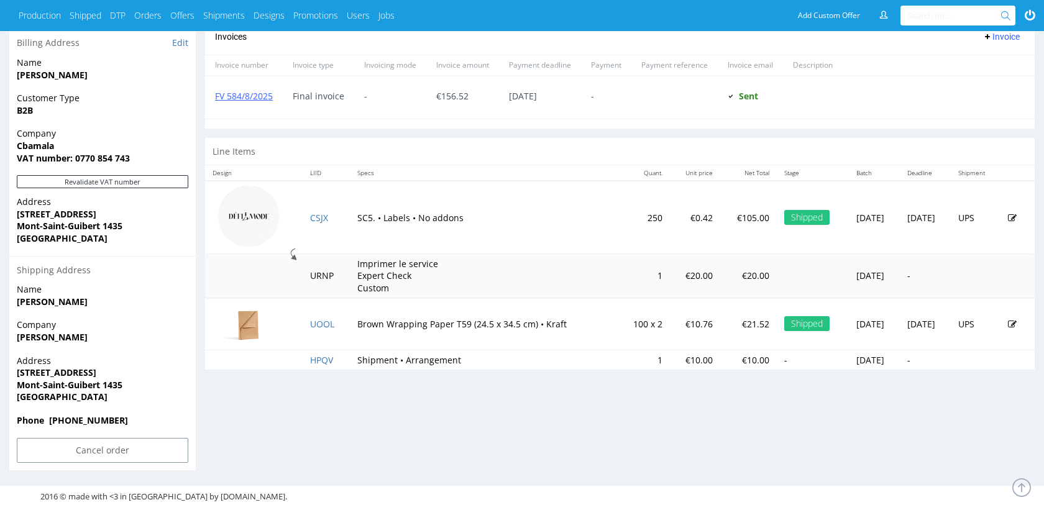
scroll to position [546, 0]
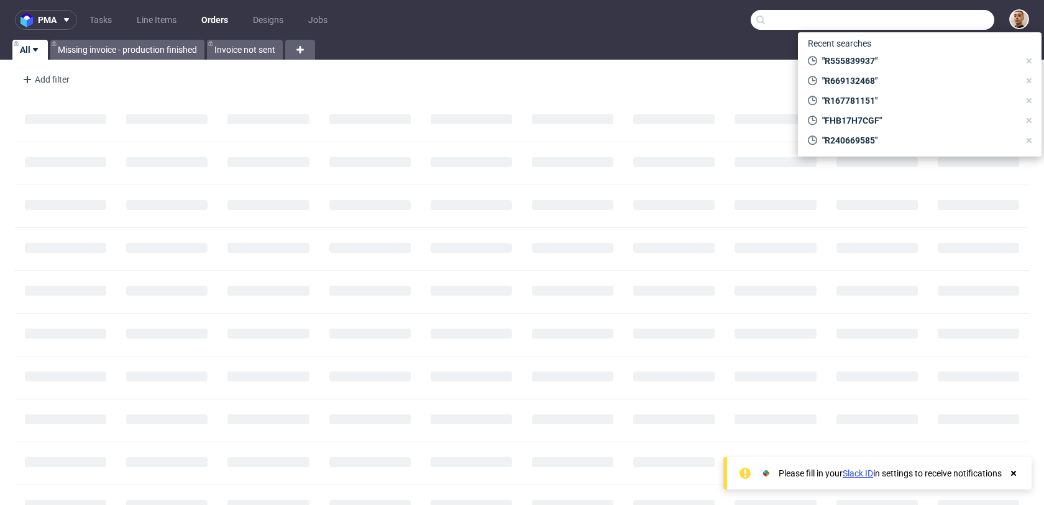
click at [940, 23] on input "text" at bounding box center [873, 20] width 244 height 20
paste input "R737942717"
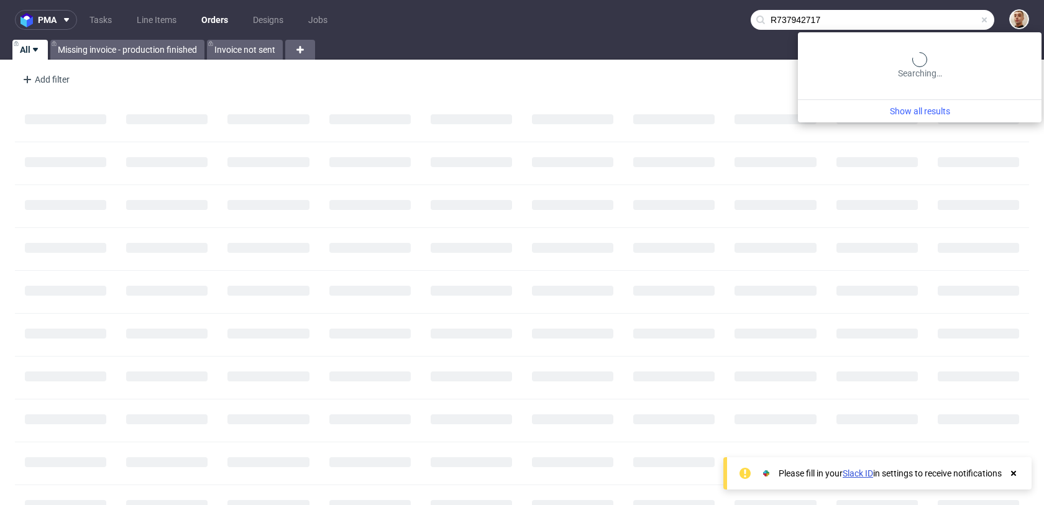
type input "R737942717"
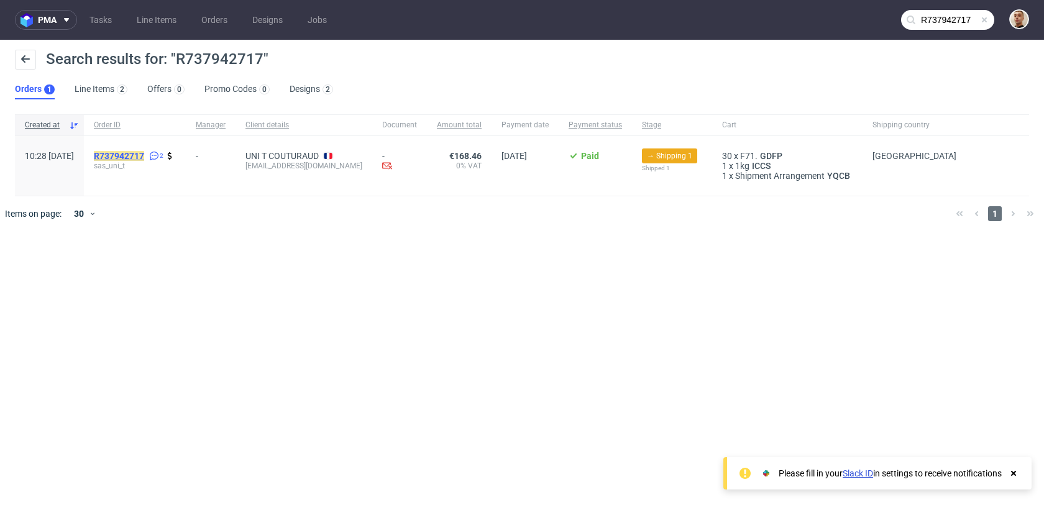
click at [144, 156] on mark "R737942717" at bounding box center [119, 156] width 50 height 10
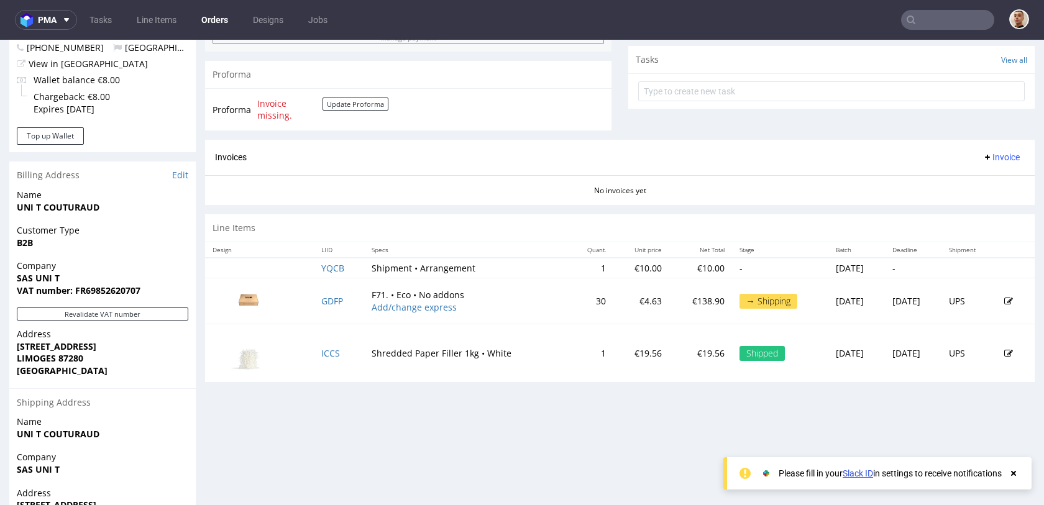
scroll to position [436, 0]
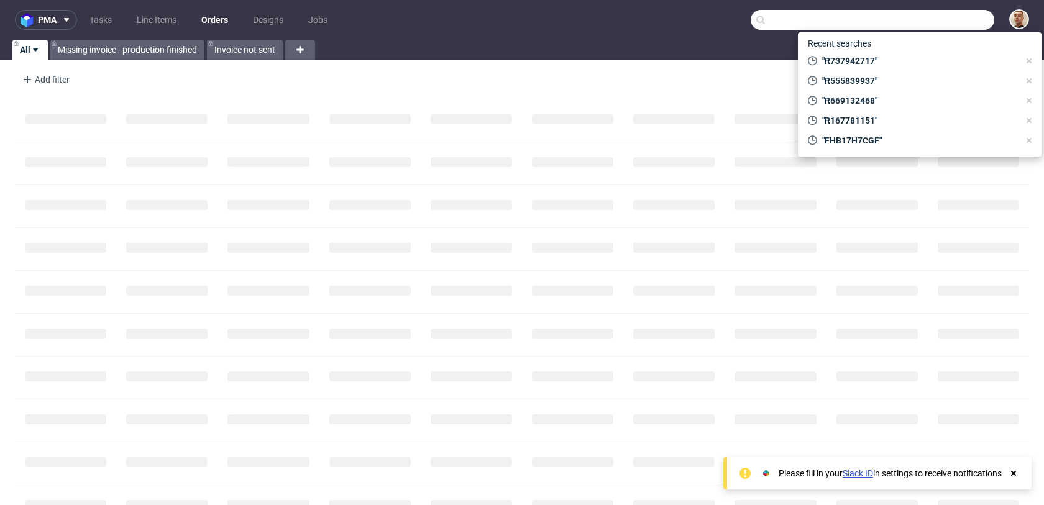
click at [951, 24] on input "text" at bounding box center [873, 20] width 244 height 20
paste input "R853062755"
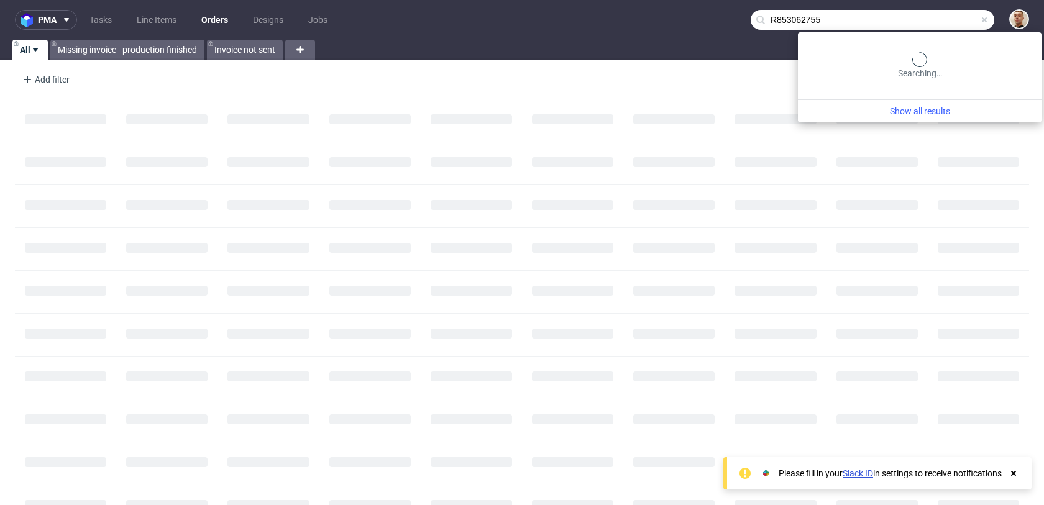
type input "R853062755"
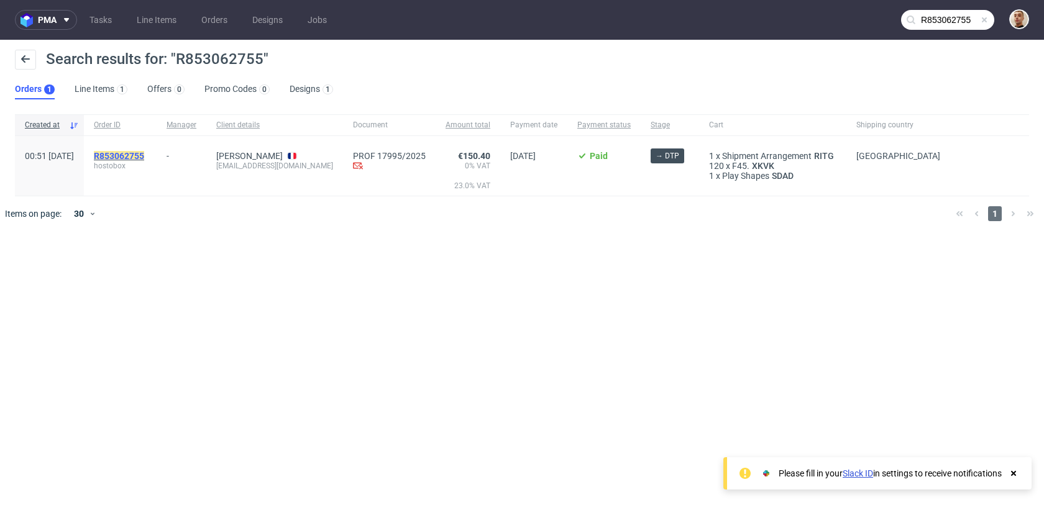
click at [144, 158] on mark "R853062755" at bounding box center [119, 156] width 50 height 10
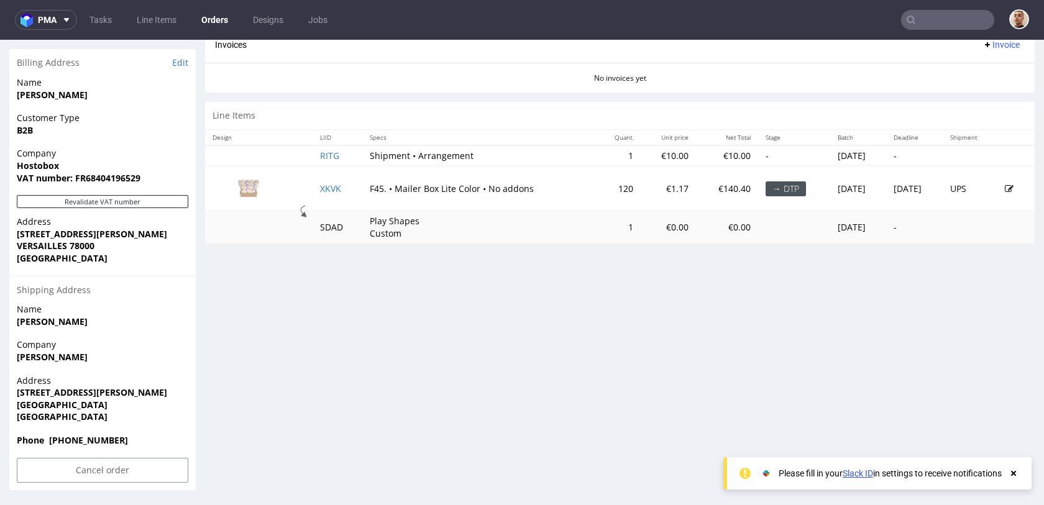
scroll to position [3, 0]
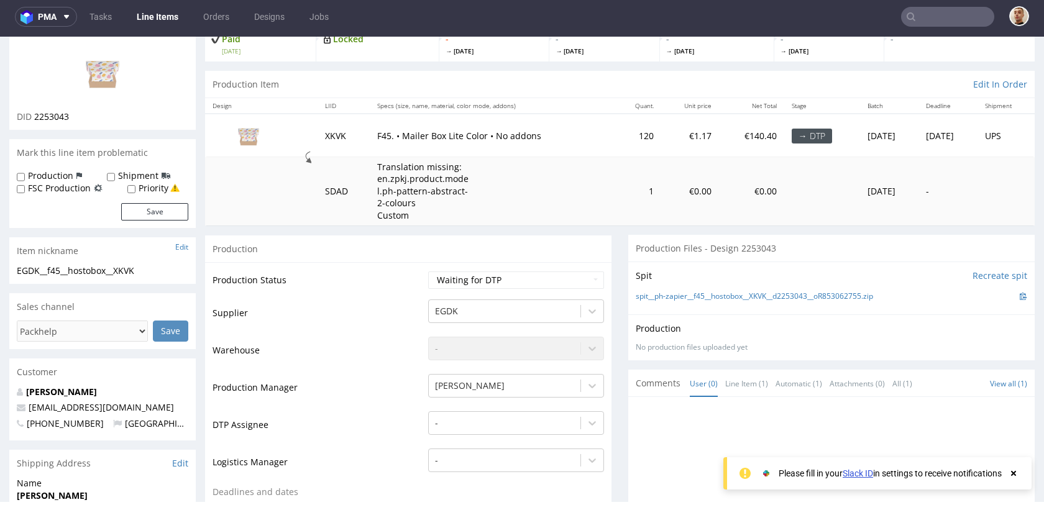
scroll to position [80, 0]
